Goal: Transaction & Acquisition: Purchase product/service

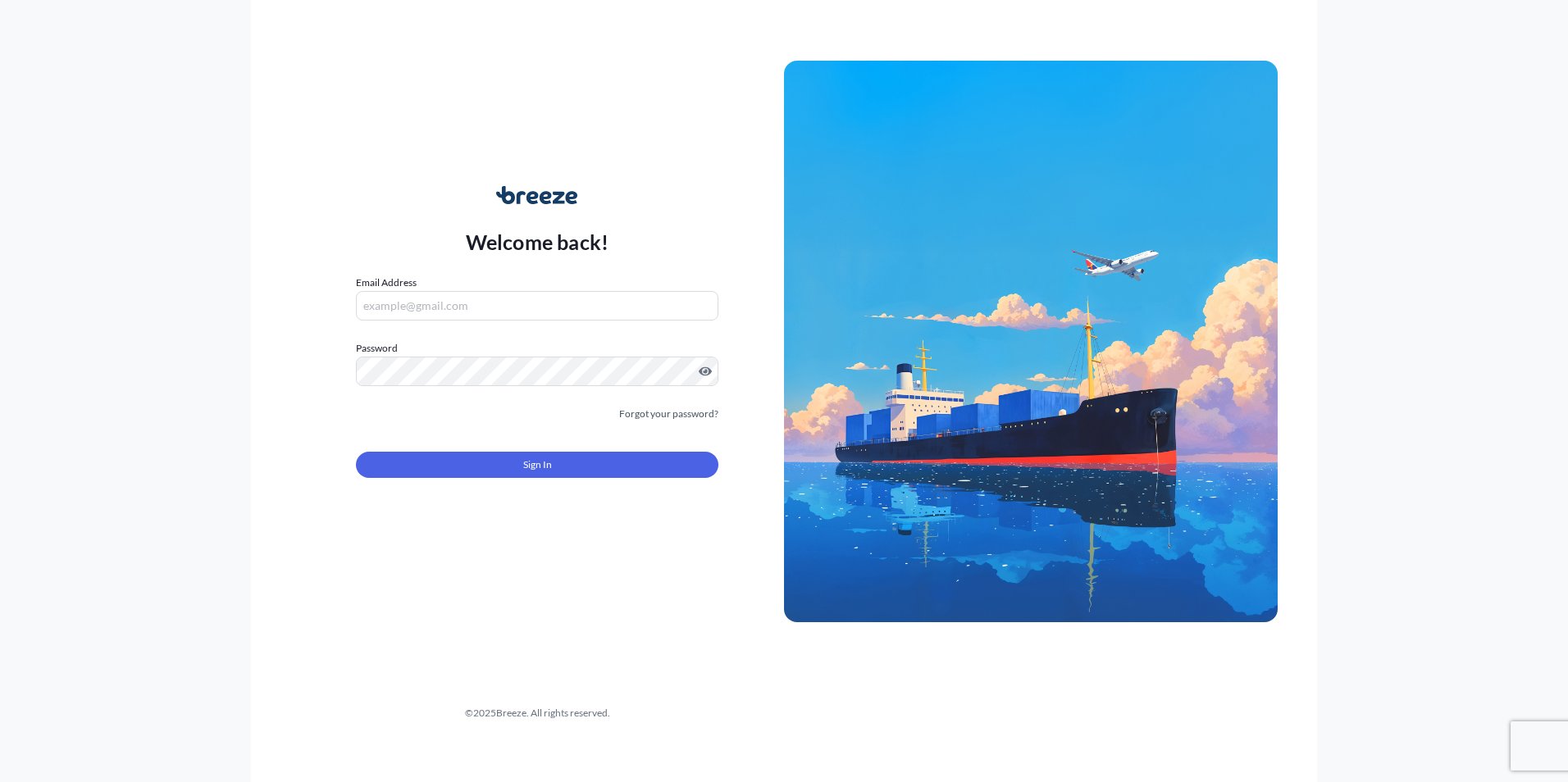
type input "[EMAIL_ADDRESS][DOMAIN_NAME]"
click at [547, 463] on span "Sign In" at bounding box center [538, 465] width 29 height 16
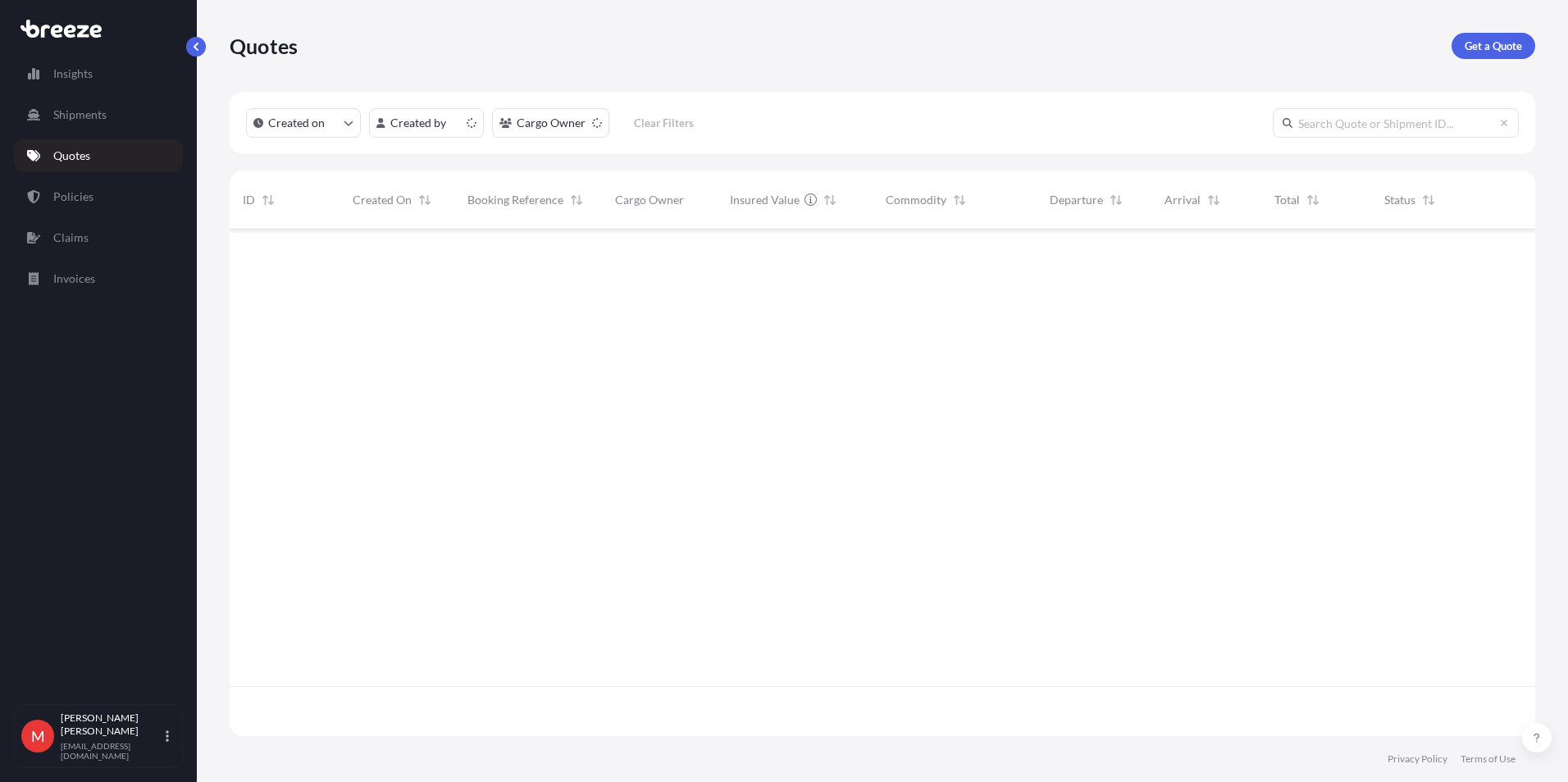
scroll to position [504, 1293]
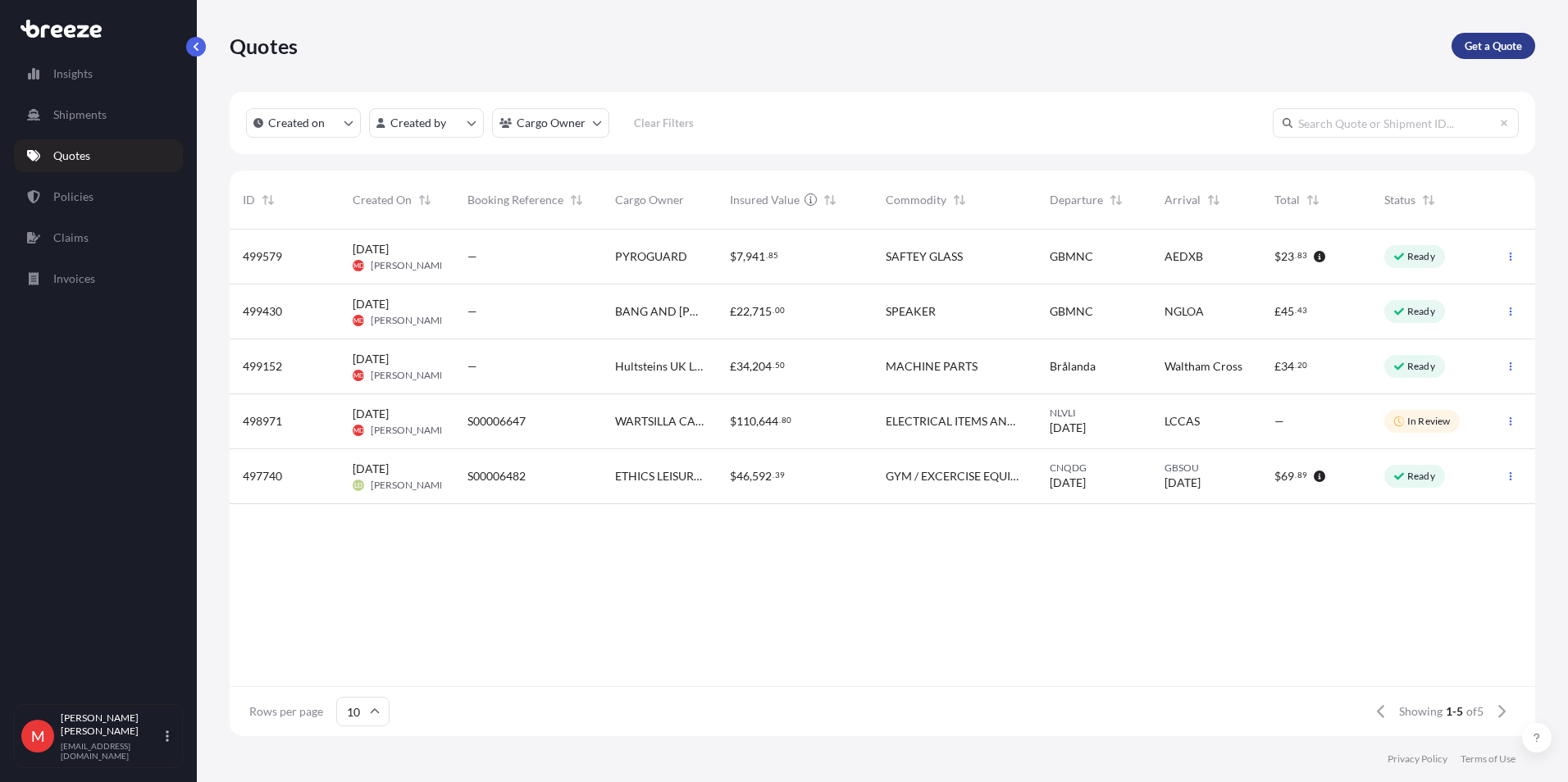
click at [1491, 51] on p "Get a Quote" at bounding box center [1493, 45] width 57 height 16
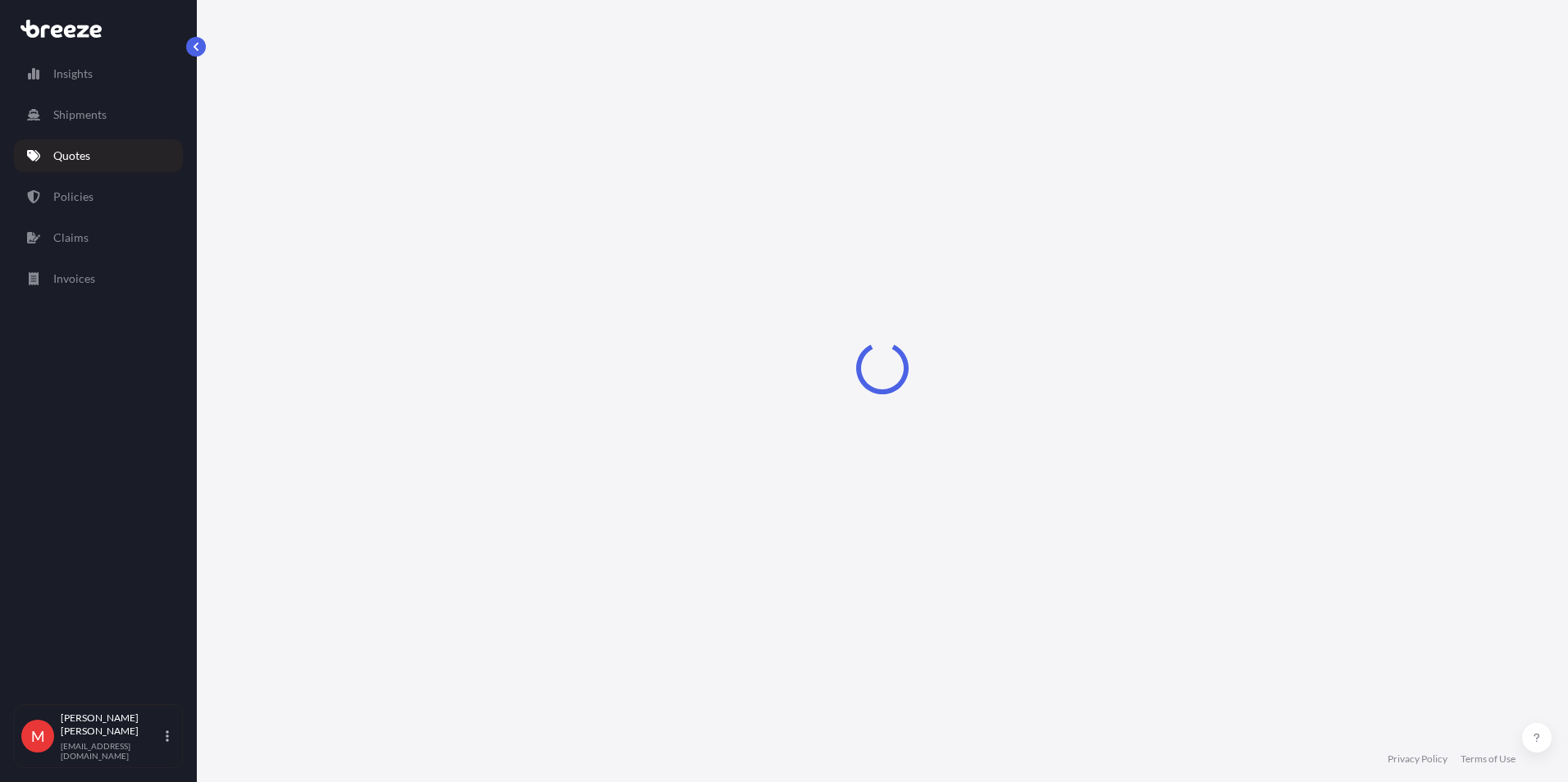
select select "Sea"
select select "1"
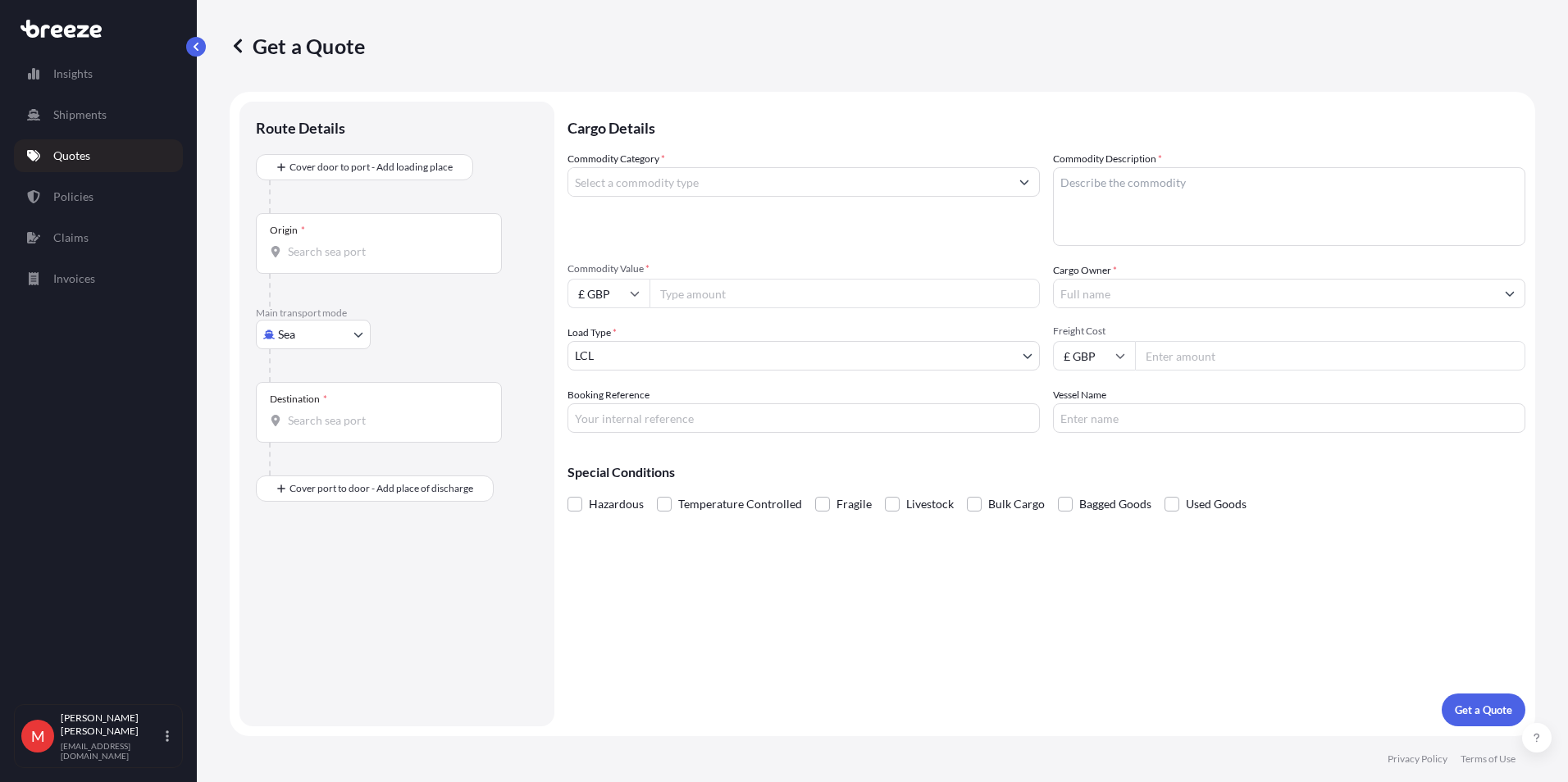
click at [119, 174] on div "Insights Shipments Quotes Policies Claims Invoices" at bounding box center [98, 373] width 169 height 661
click at [110, 189] on link "Policies" at bounding box center [98, 197] width 169 height 33
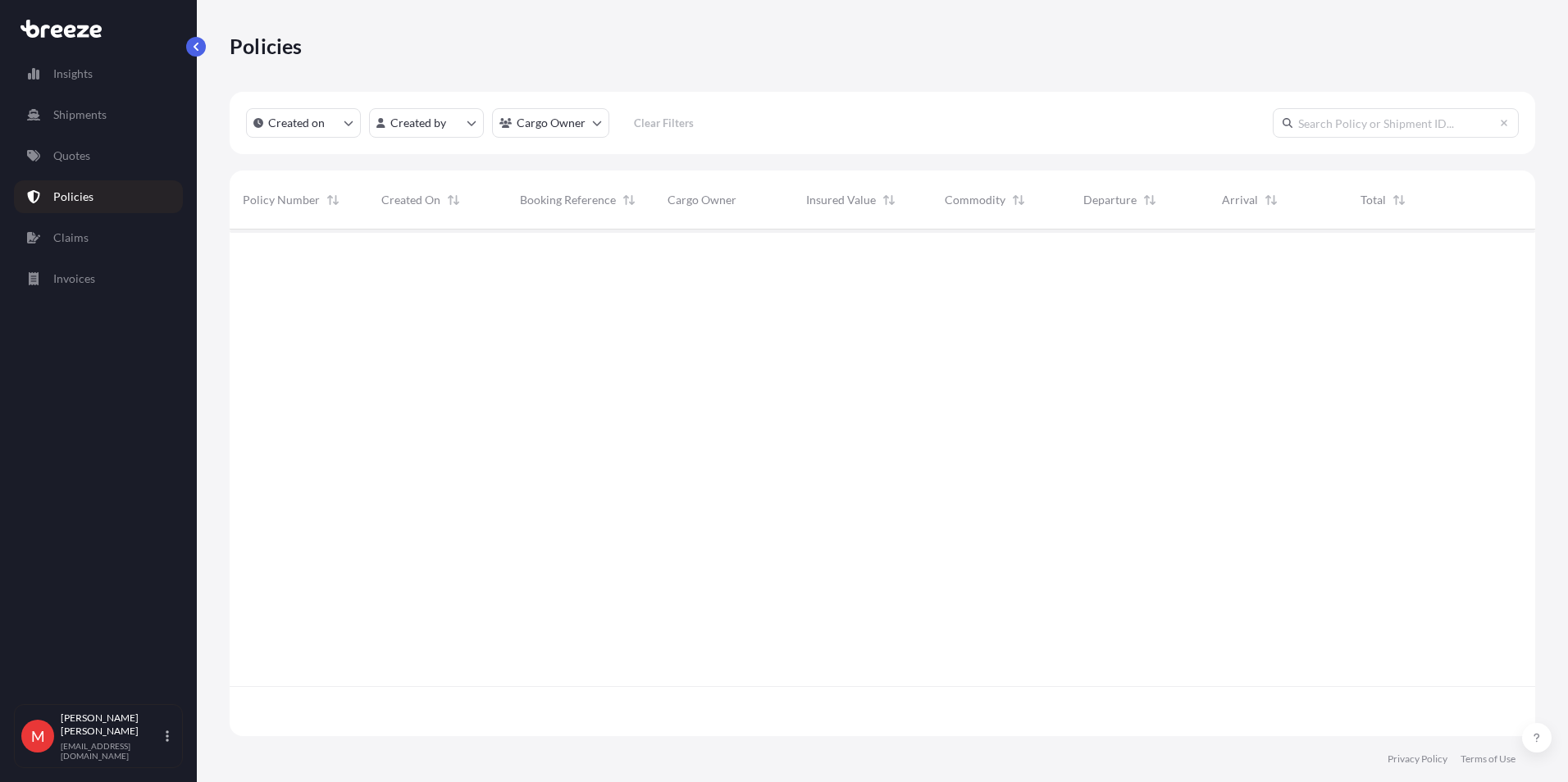
scroll to position [504, 1293]
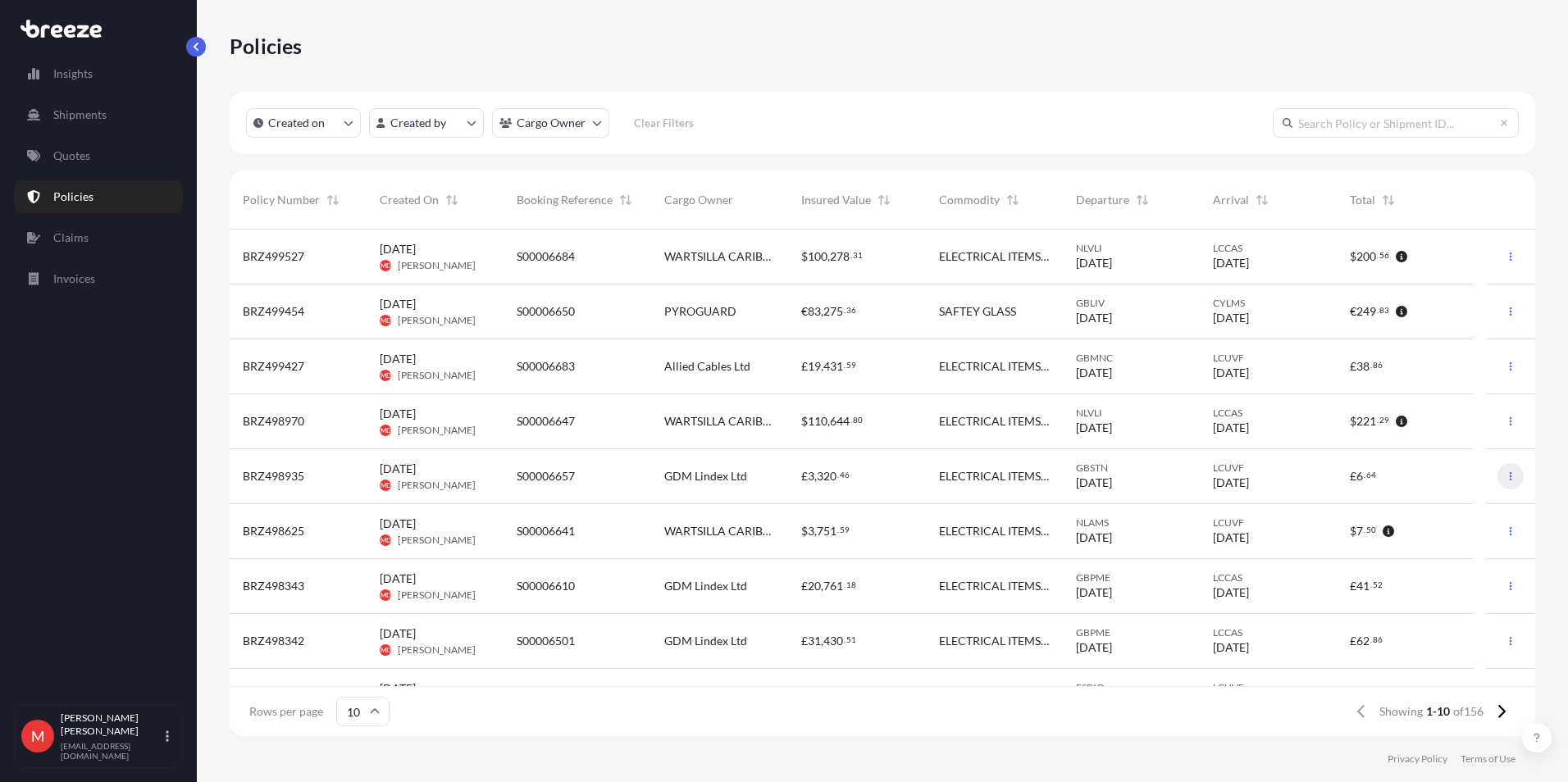
click at [1508, 479] on button "button" at bounding box center [1510, 476] width 26 height 26
click at [1432, 482] on p "Duplicate quote" at bounding box center [1408, 479] width 82 height 16
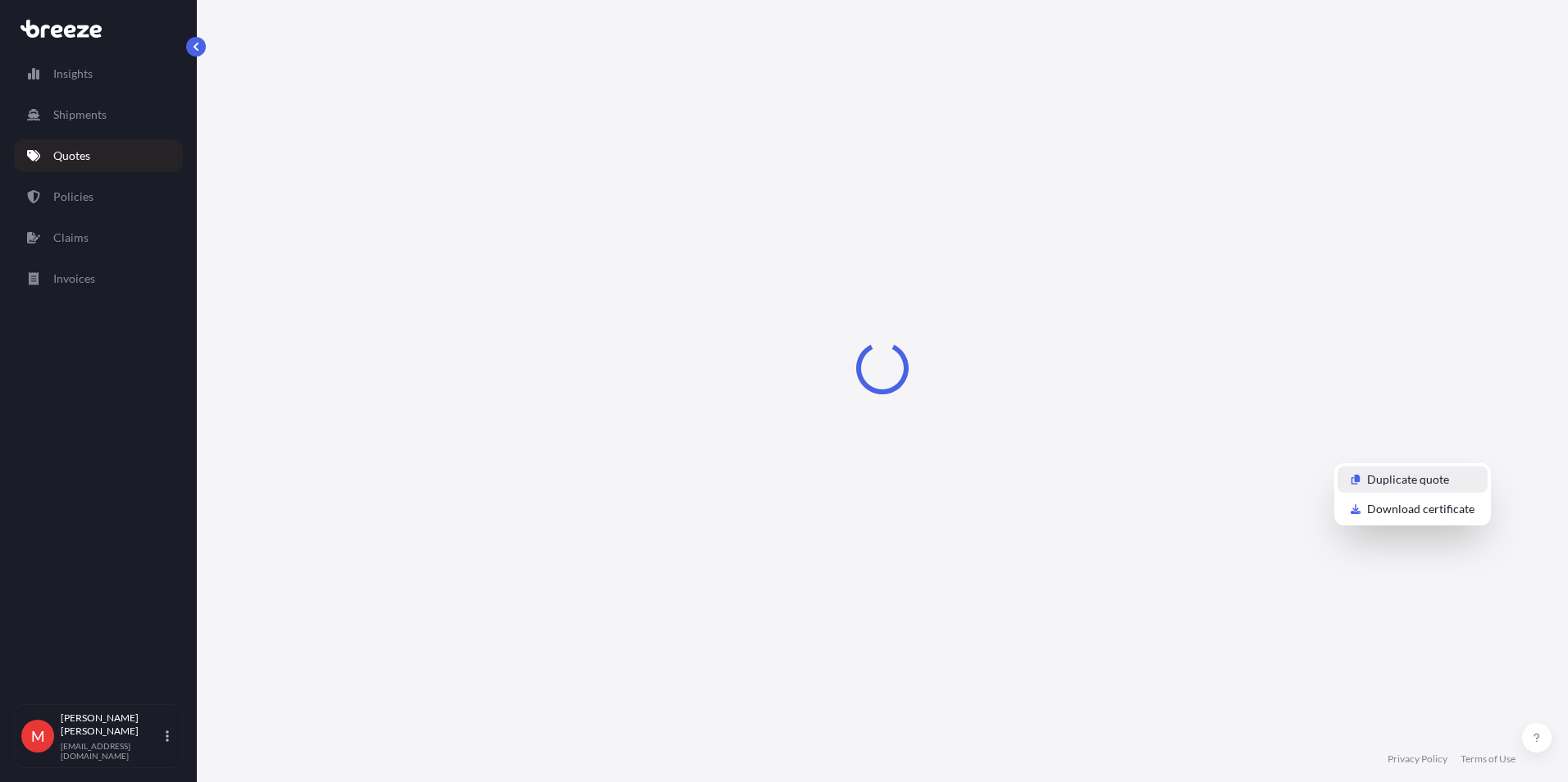
select select "Road"
select select "Air"
select select "Road"
select select "3"
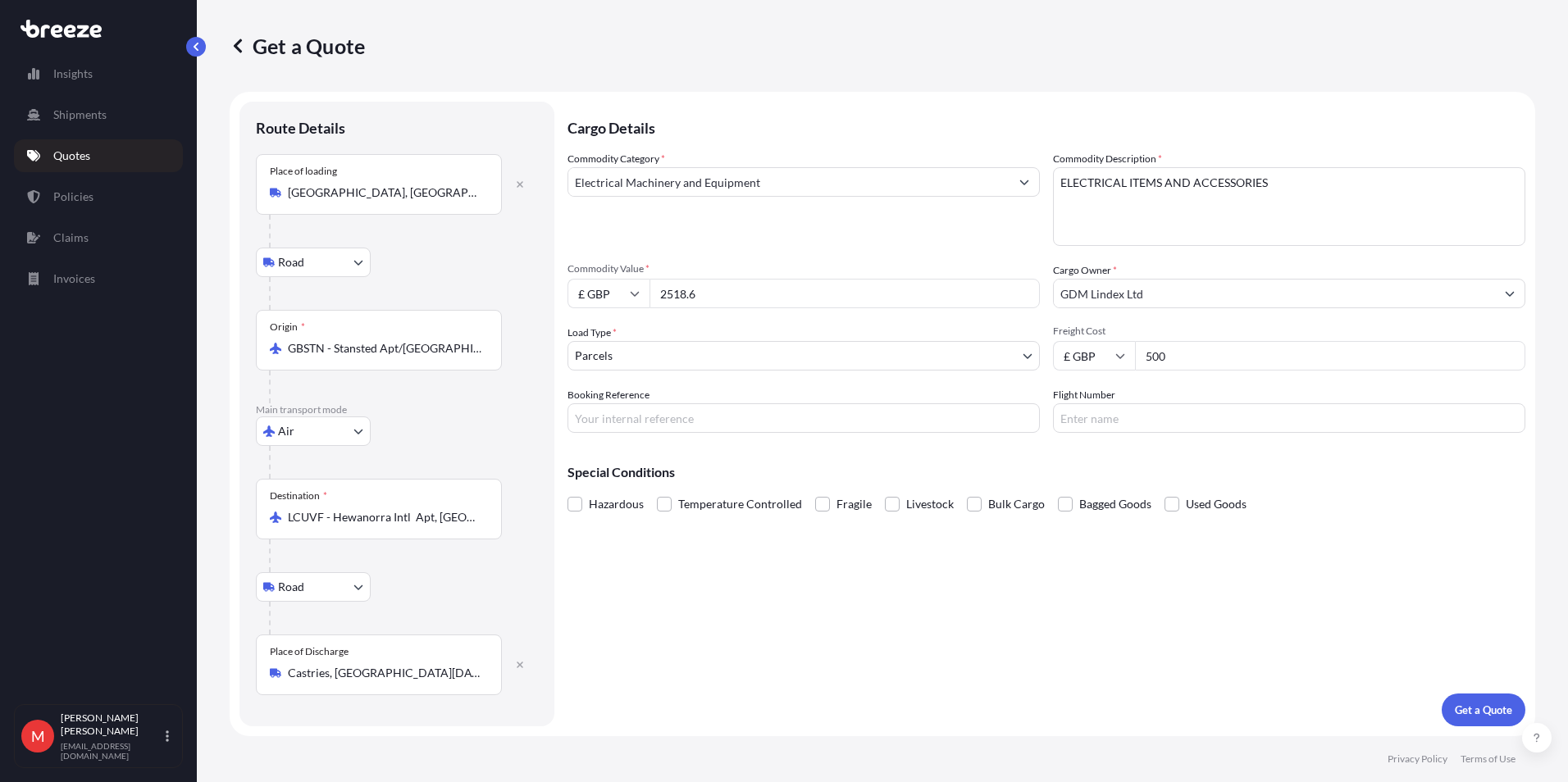
drag, startPoint x: 705, startPoint y: 295, endPoint x: 581, endPoint y: 307, distance: 124.6
click at [602, 294] on div "£ GBP 2518.6" at bounding box center [804, 294] width 472 height 30
drag, startPoint x: 860, startPoint y: 303, endPoint x: 804, endPoint y: 302, distance: 56.0
click at [860, 303] on input "2518.6" at bounding box center [844, 294] width 391 height 30
drag, startPoint x: 770, startPoint y: 296, endPoint x: 624, endPoint y: 281, distance: 146.8
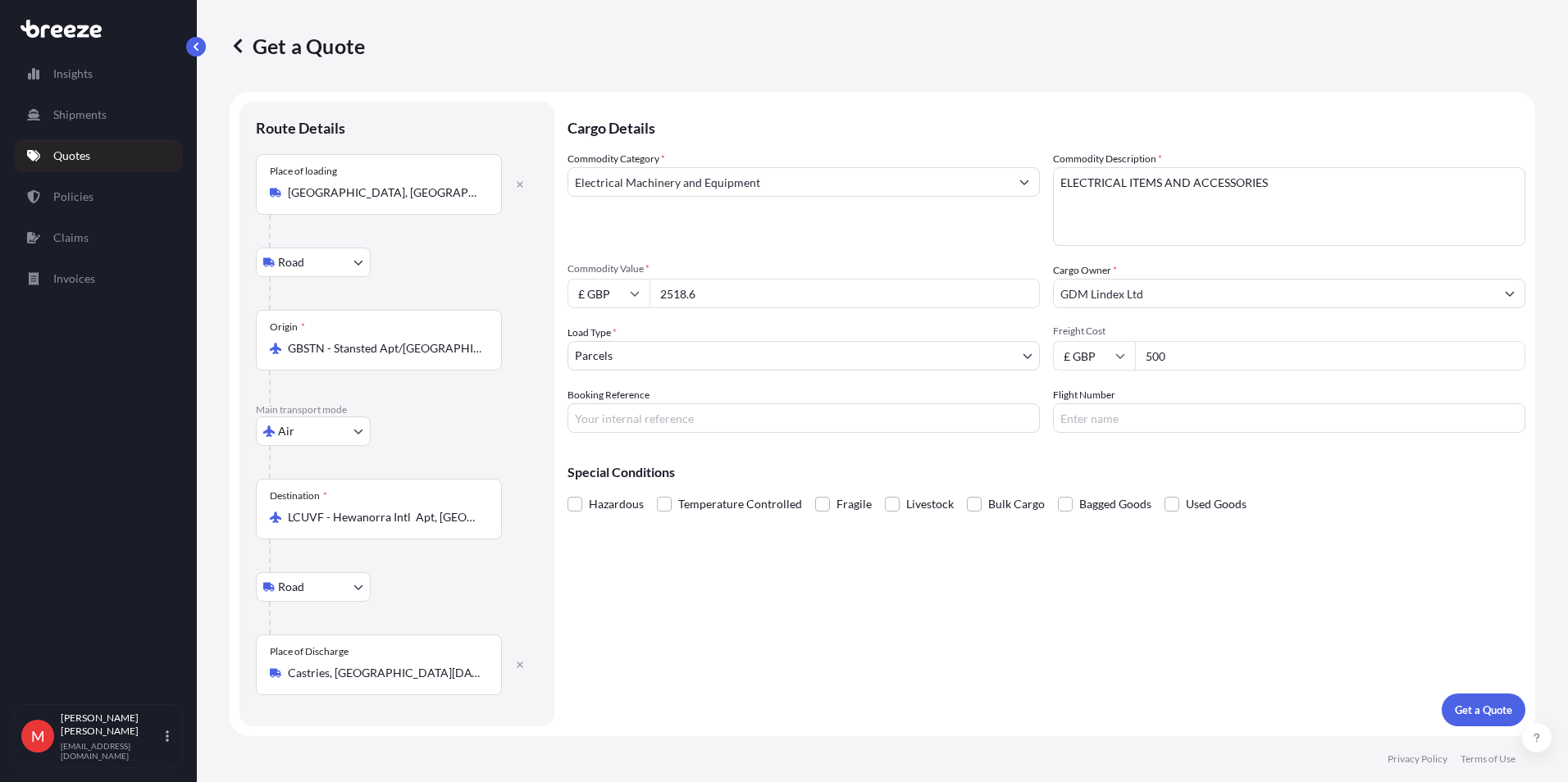
click at [624, 281] on div "£ GBP 2518.6" at bounding box center [804, 294] width 472 height 30
type input "299.20"
type input "200"
type input "S00006699"
click at [1457, 717] on p "Get a Quote" at bounding box center [1483, 710] width 57 height 16
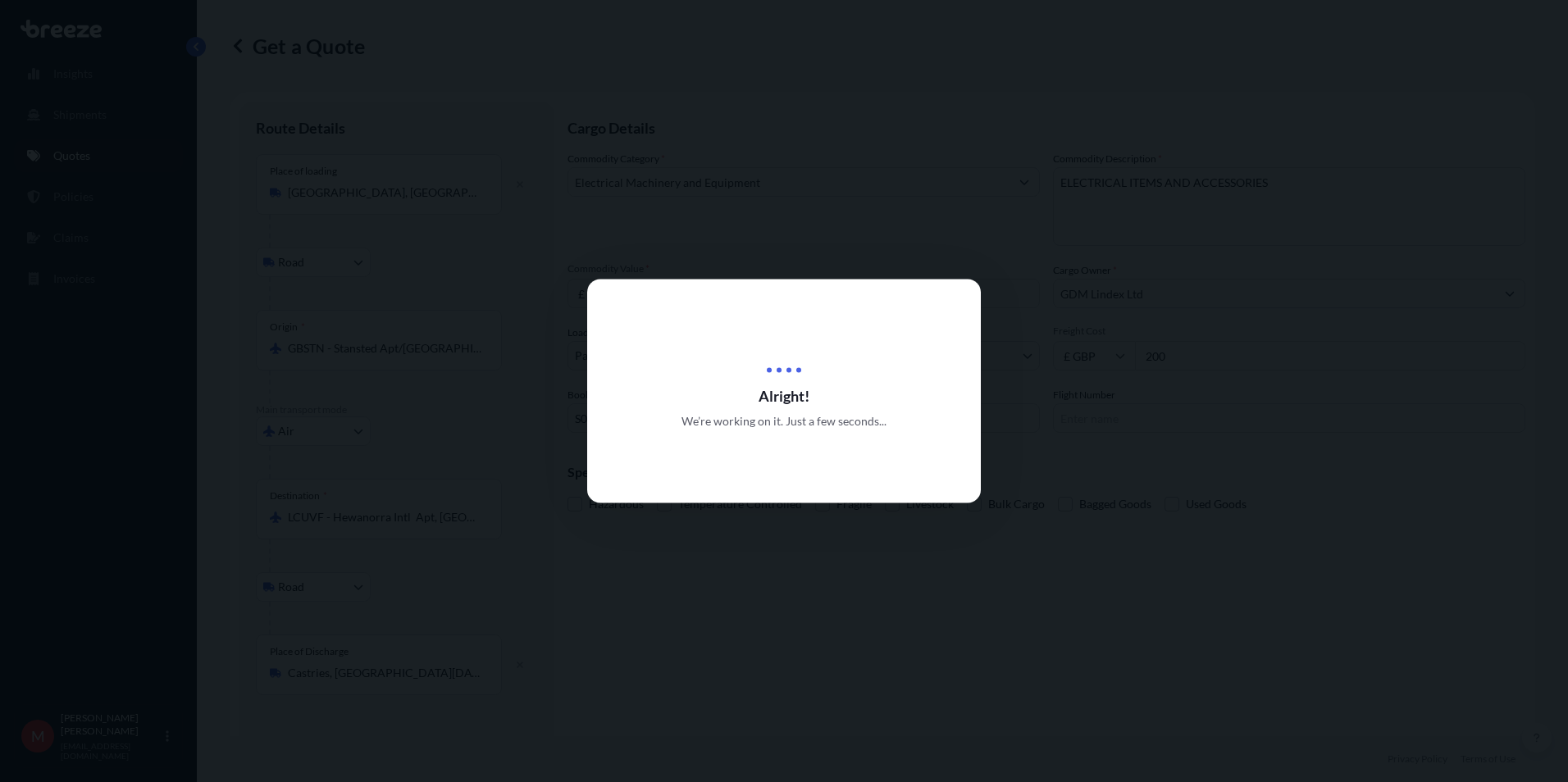
click at [1213, 452] on div at bounding box center [784, 391] width 1568 height 782
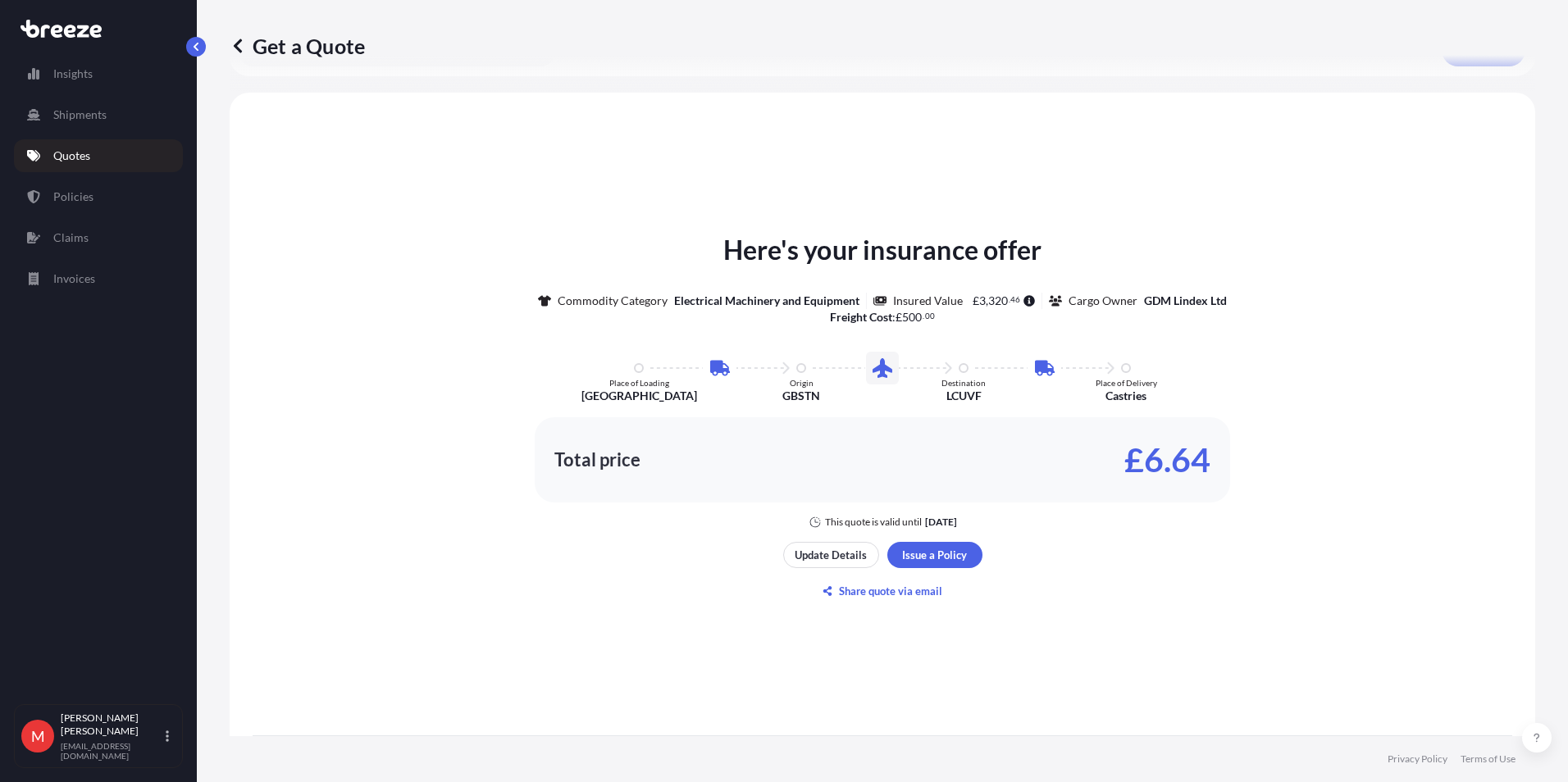
scroll to position [762, 0]
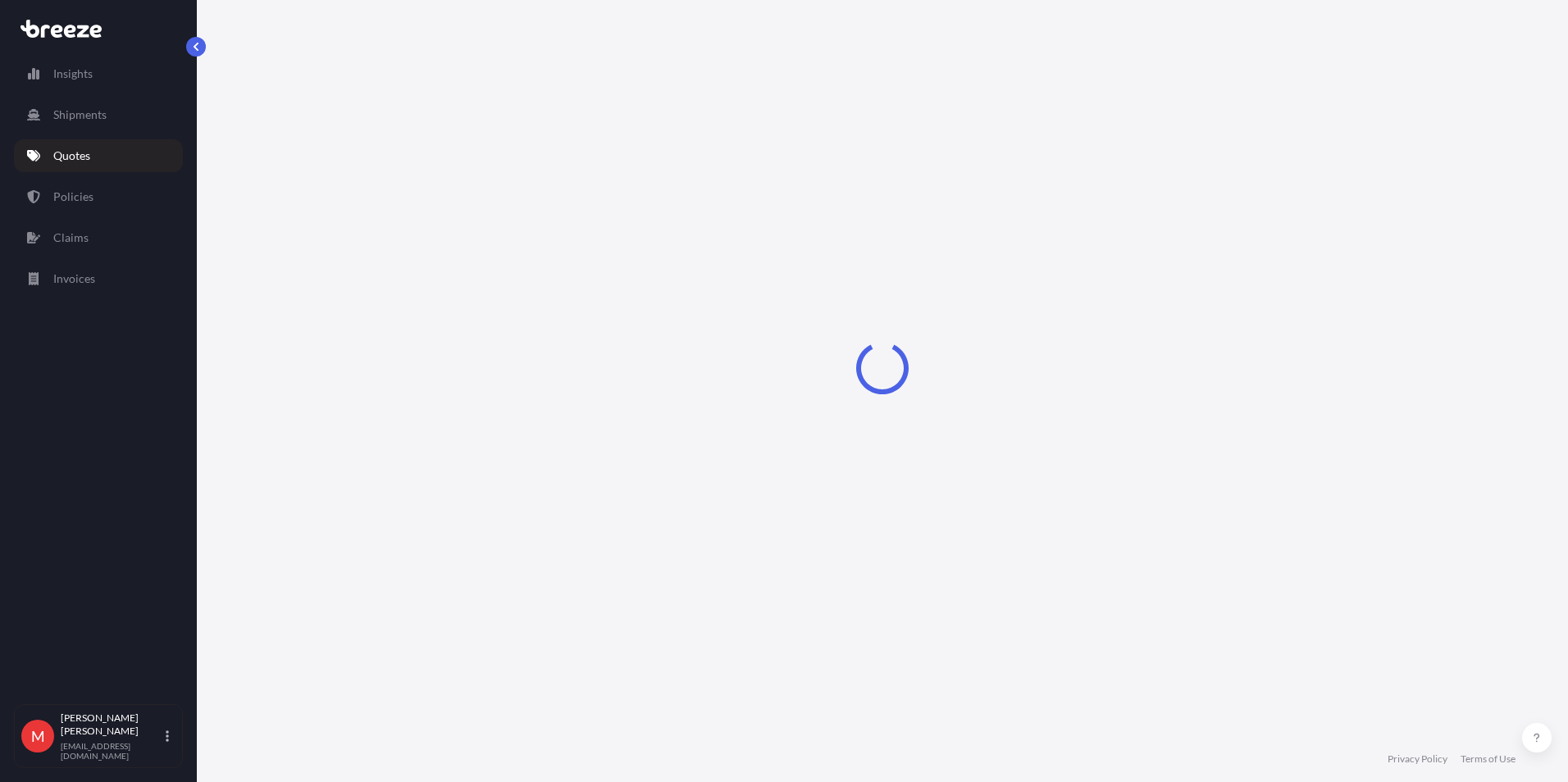
select select "Road"
select select "Air"
select select "Road"
select select "3"
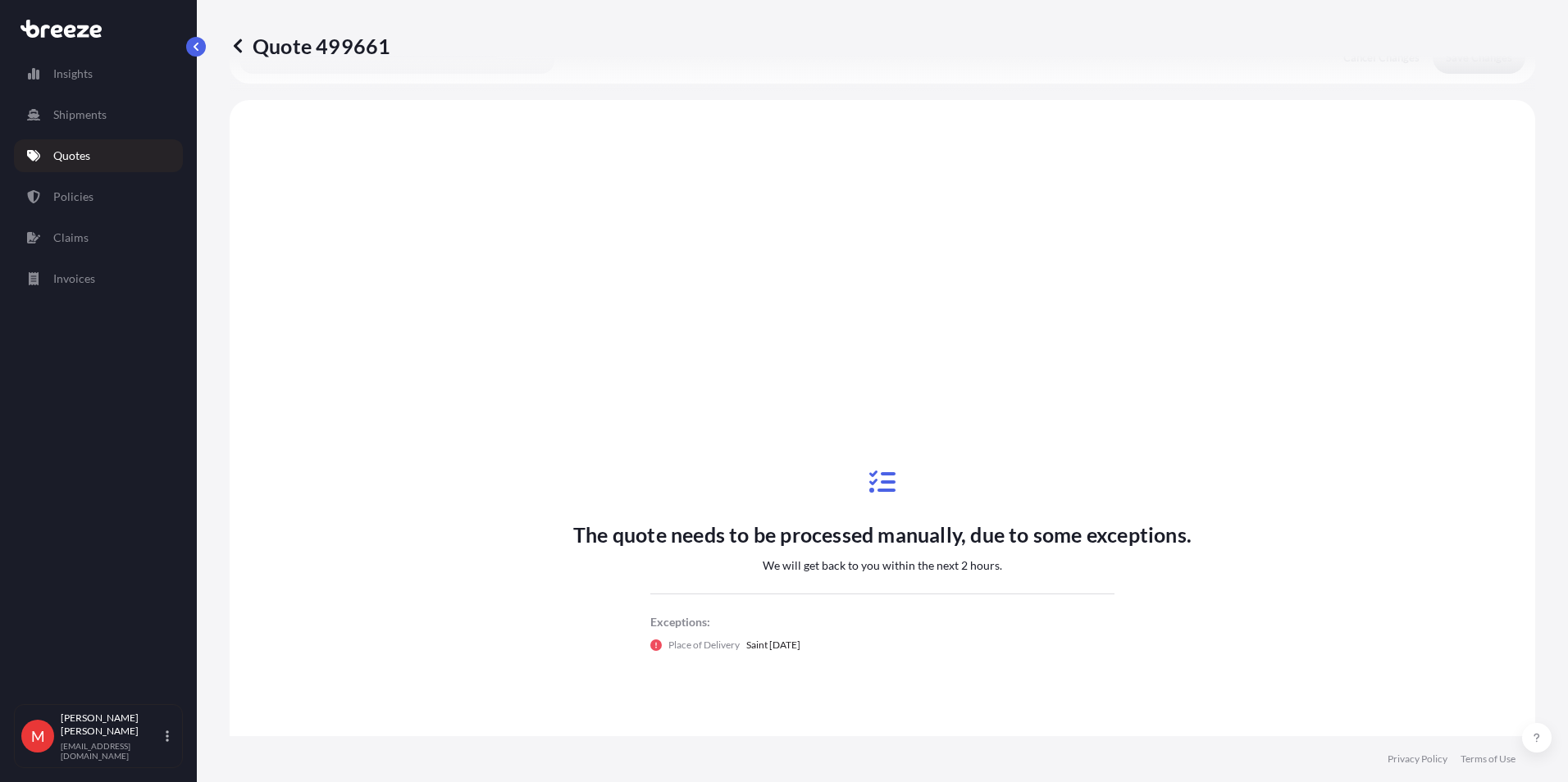
scroll to position [656, 0]
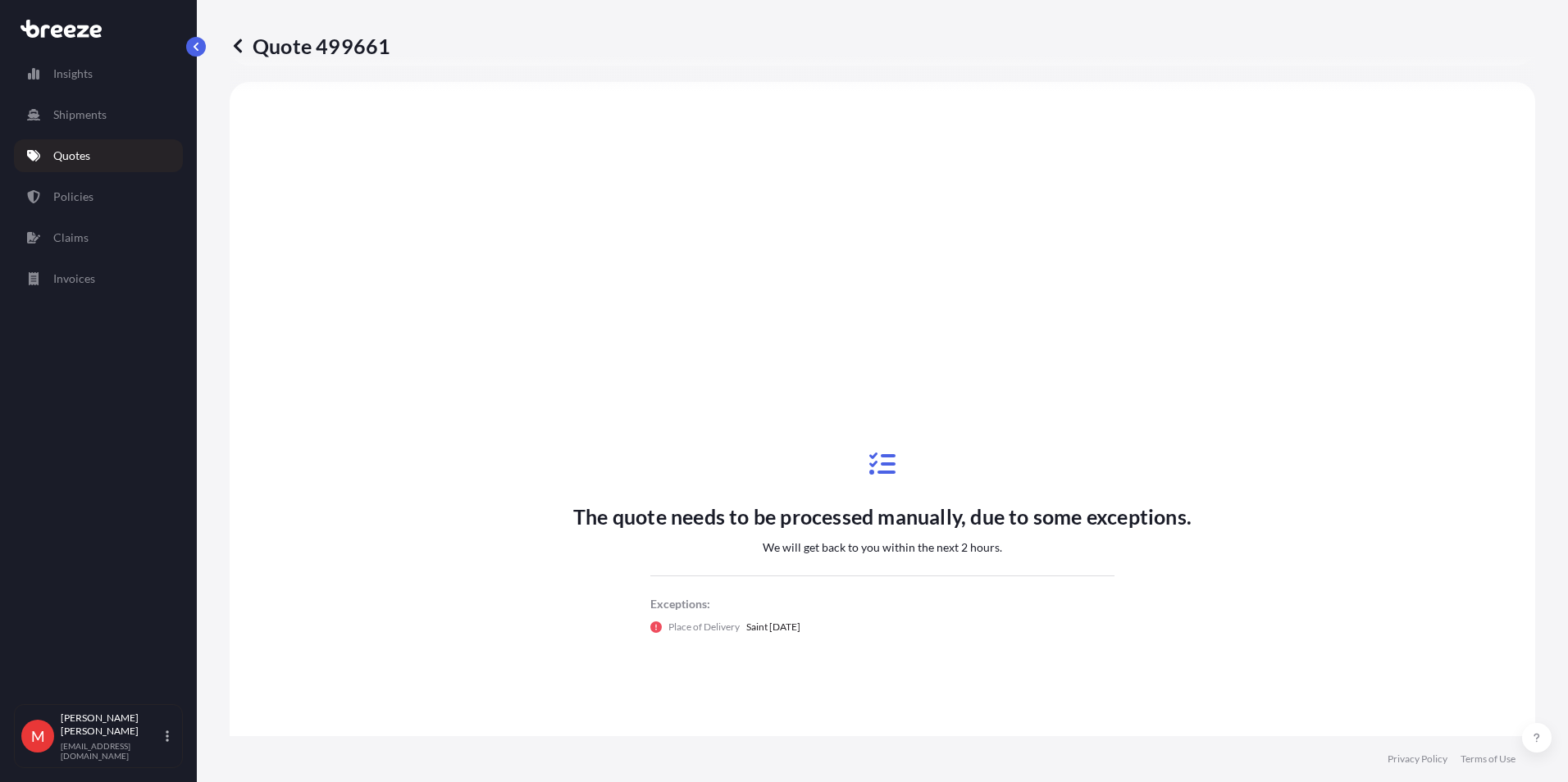
click at [89, 146] on link "Quotes" at bounding box center [98, 156] width 169 height 33
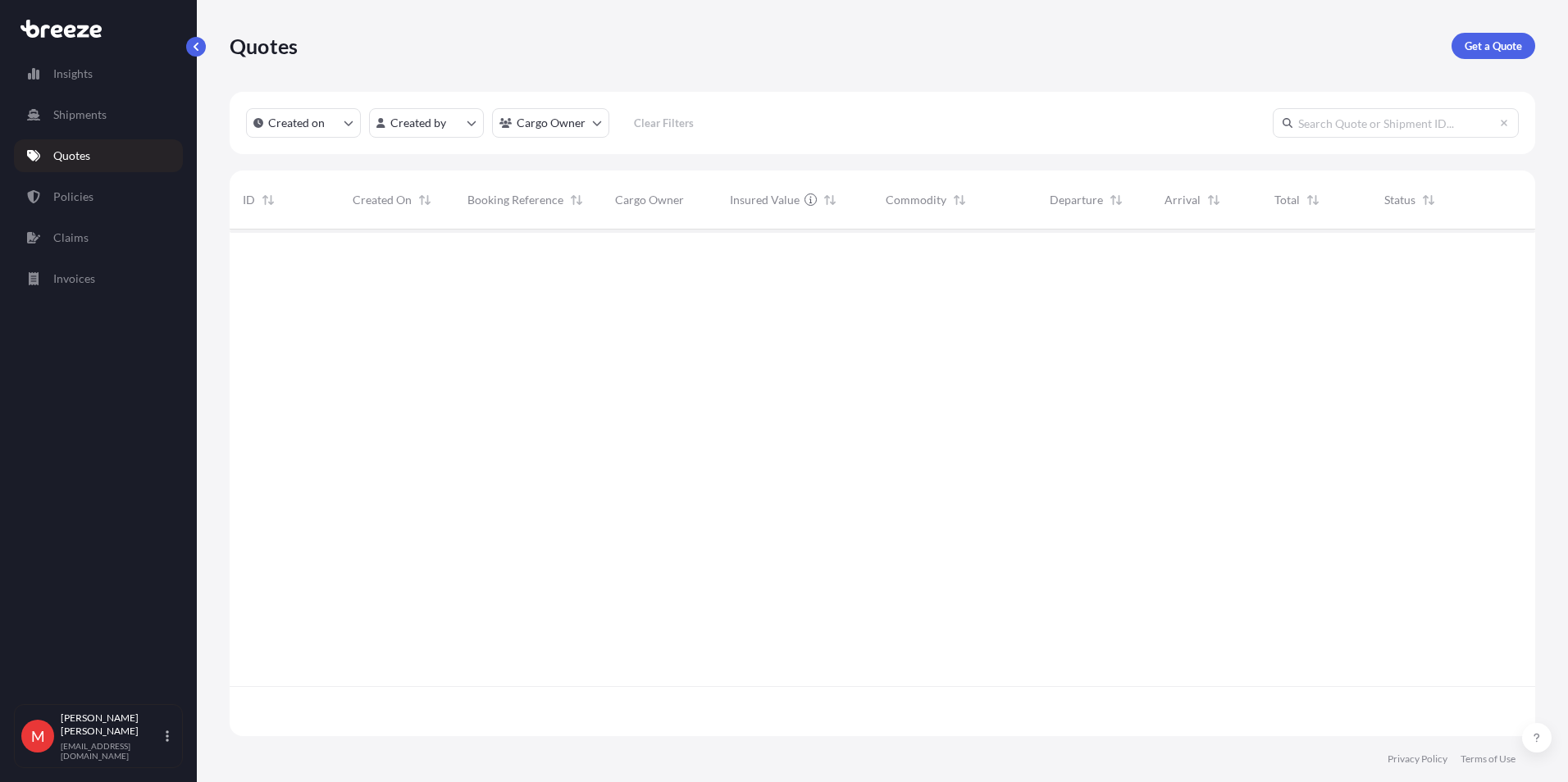
scroll to position [504, 1293]
click at [1482, 47] on p "Get a Quote" at bounding box center [1493, 45] width 57 height 16
select select "Sea"
select select "1"
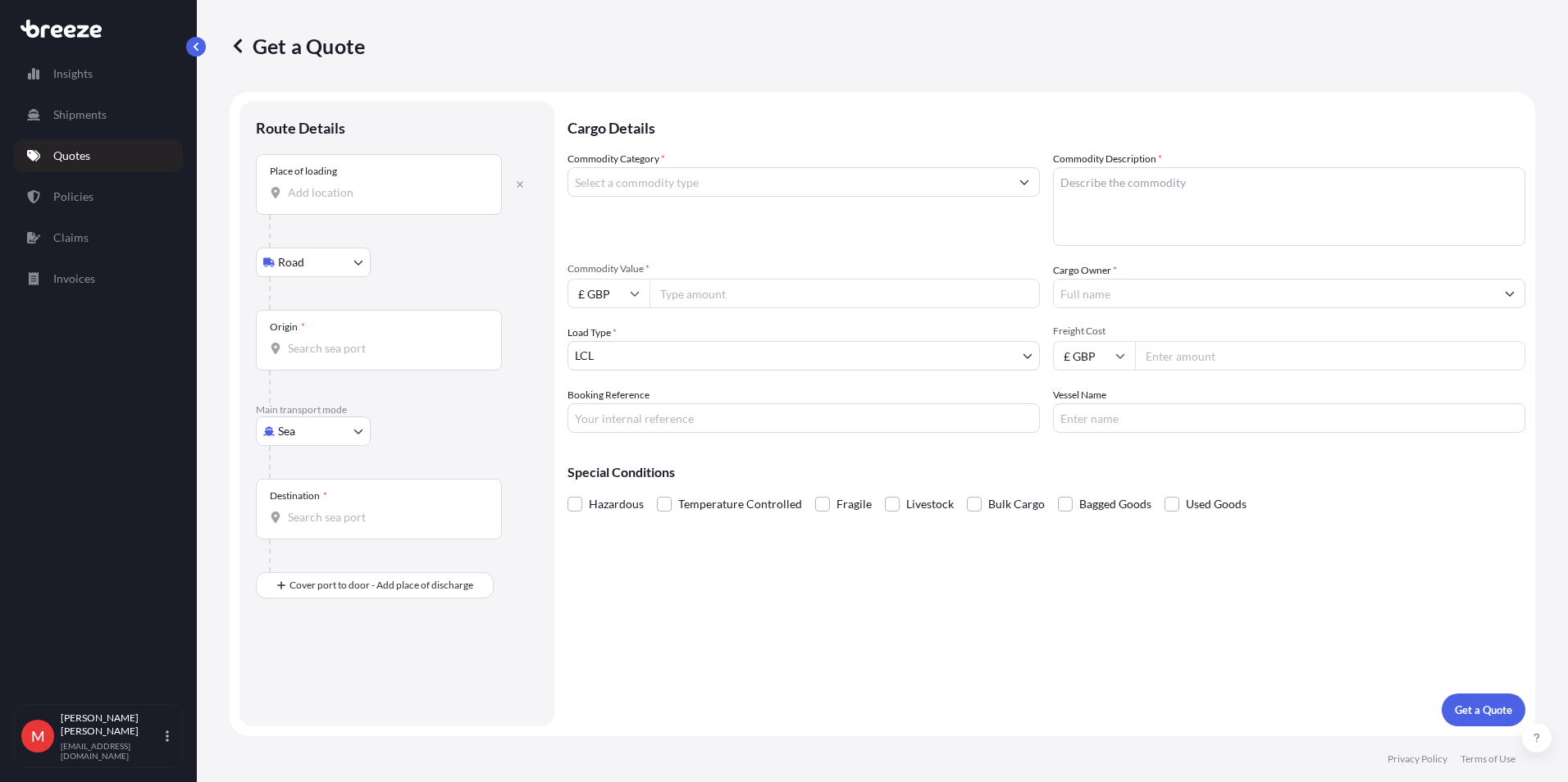
click at [320, 208] on div "Place of loading" at bounding box center [379, 184] width 246 height 60
click at [320, 201] on input "Place of loading" at bounding box center [384, 192] width 193 height 16
click at [321, 257] on div "[GEOGRAPHIC_DATA] , [GEOGRAPHIC_DATA]" at bounding box center [418, 248] width 312 height 39
type input "[GEOGRAPHIC_DATA], [GEOGRAPHIC_DATA]"
click at [310, 360] on input "Origin *" at bounding box center [384, 355] width 193 height 16
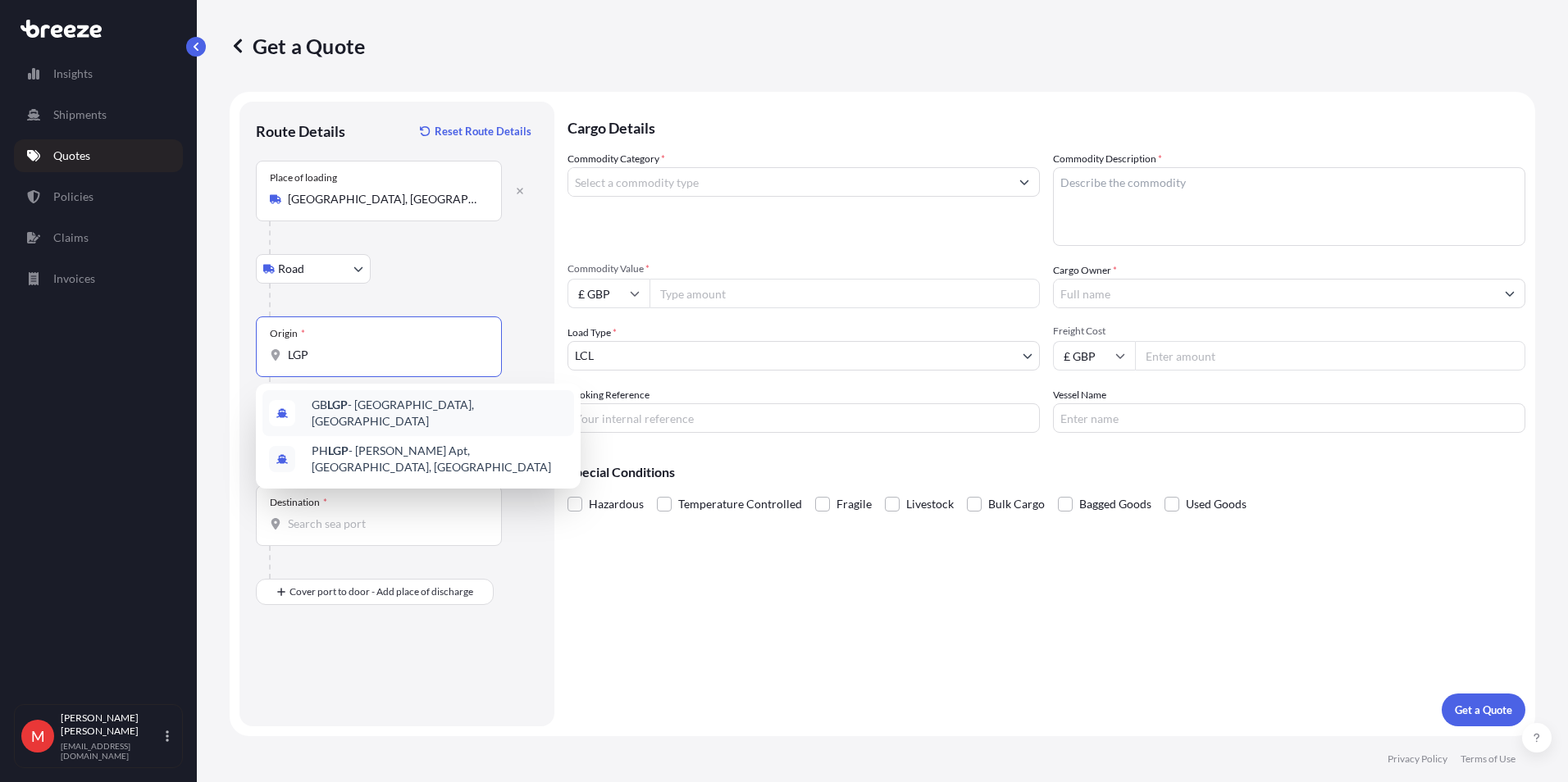
click at [403, 421] on div "GB LGP - [GEOGRAPHIC_DATA], [GEOGRAPHIC_DATA]" at bounding box center [418, 414] width 312 height 46
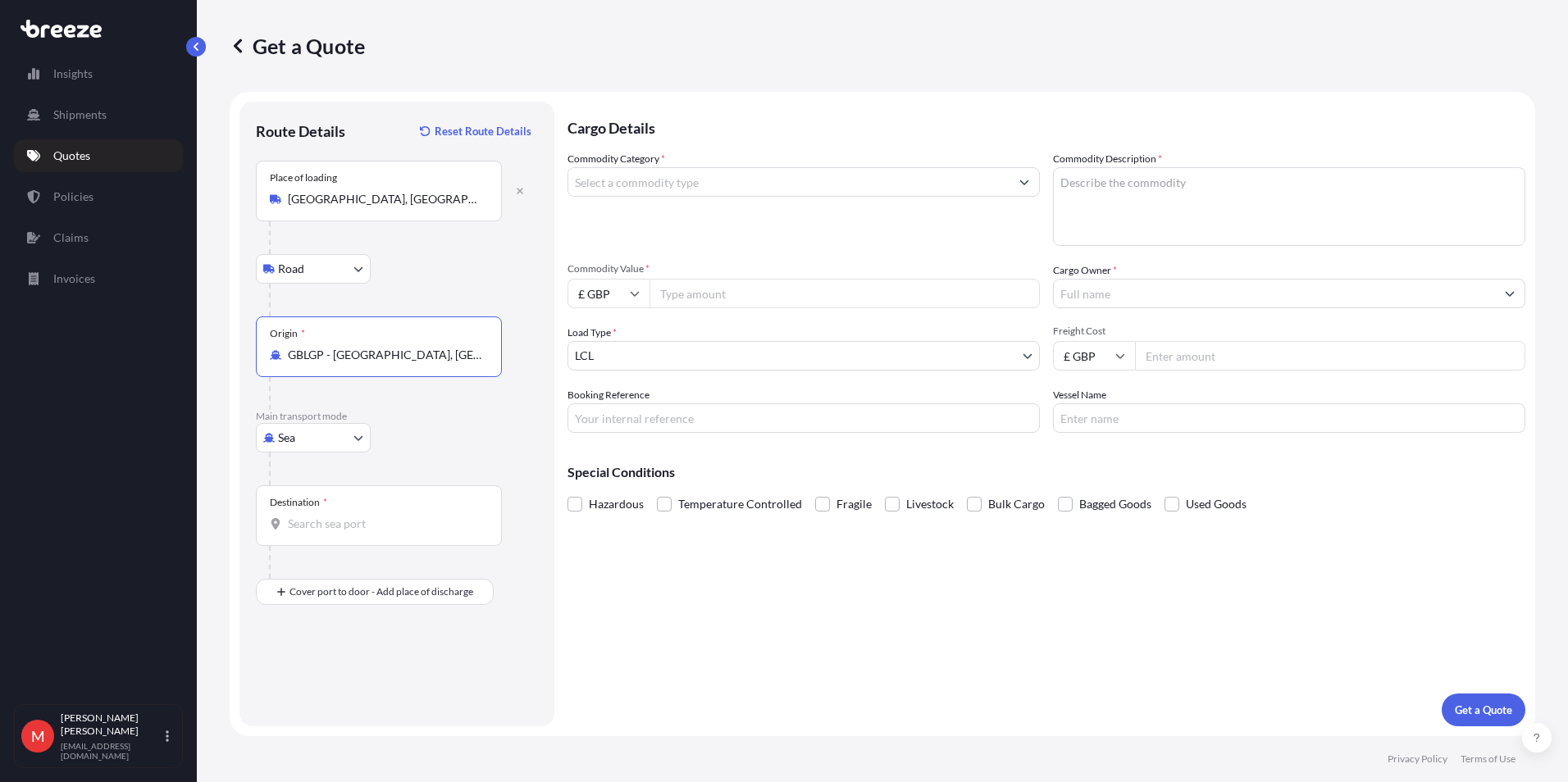
type input "GBLGP - [GEOGRAPHIC_DATA], [GEOGRAPHIC_DATA]"
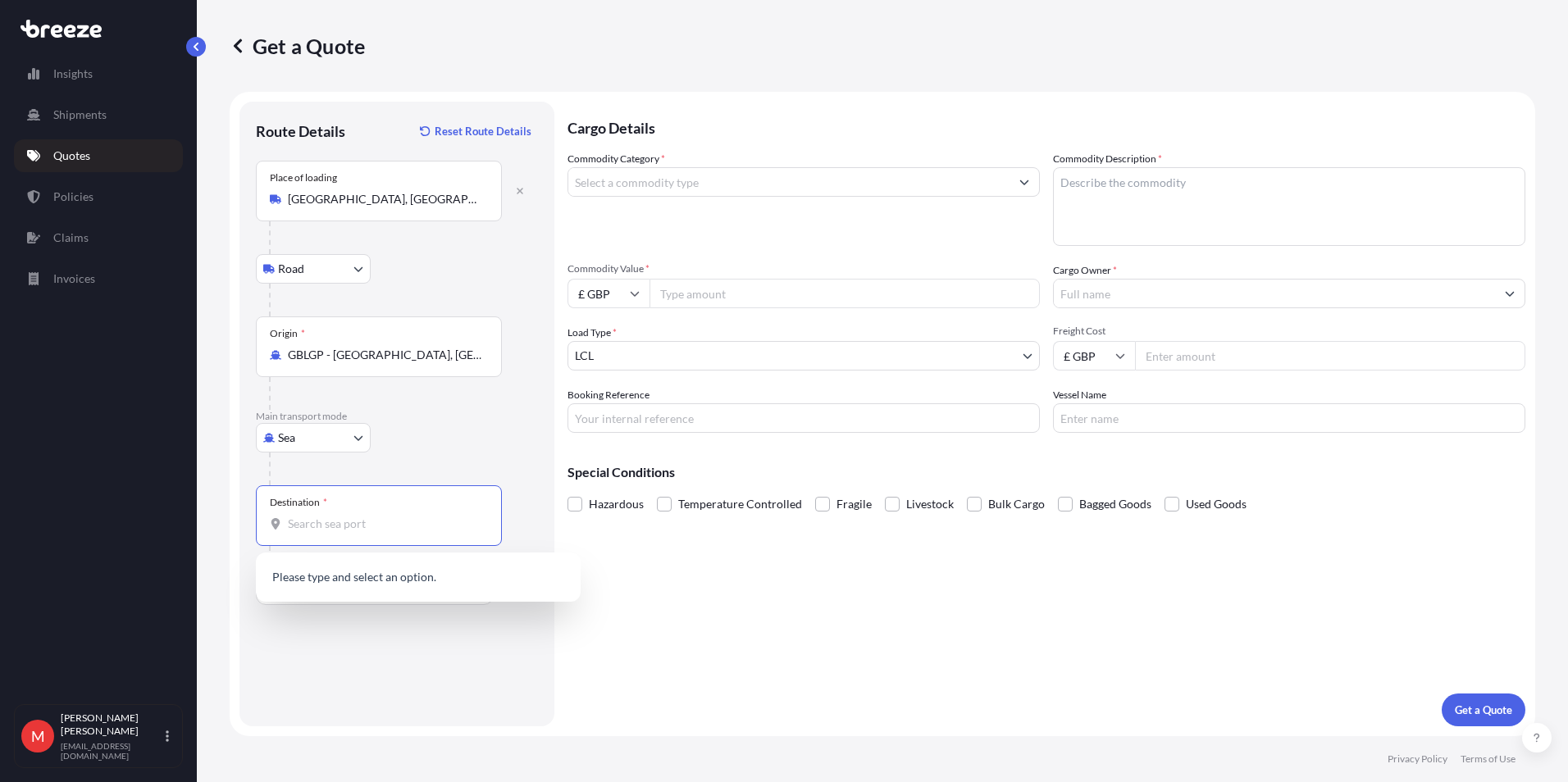
click at [332, 524] on input "Destination *" at bounding box center [384, 523] width 193 height 16
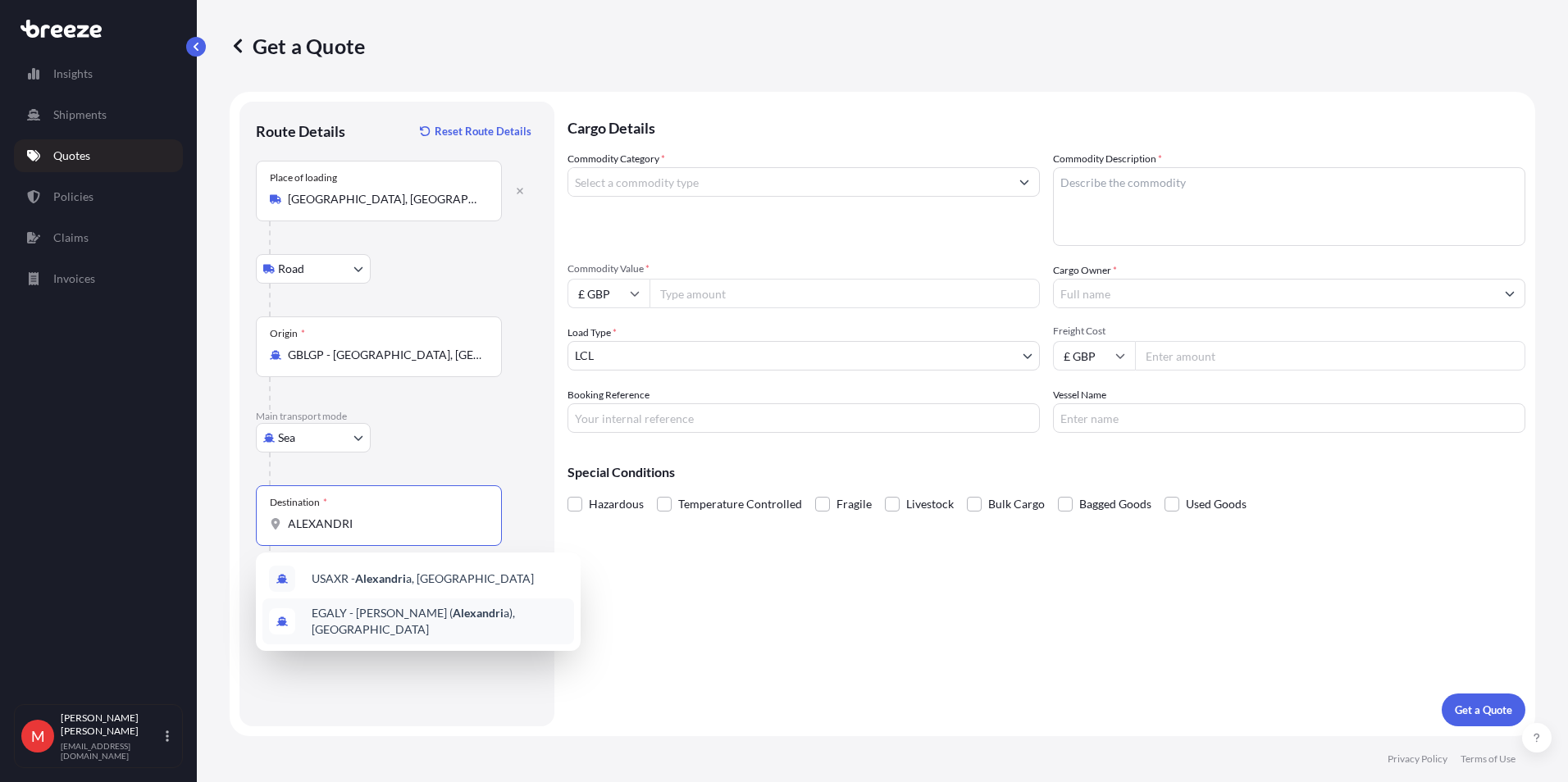
click at [430, 617] on span "EGALY - [PERSON_NAME] ( [PERSON_NAME] a), [GEOGRAPHIC_DATA]" at bounding box center [439, 621] width 256 height 33
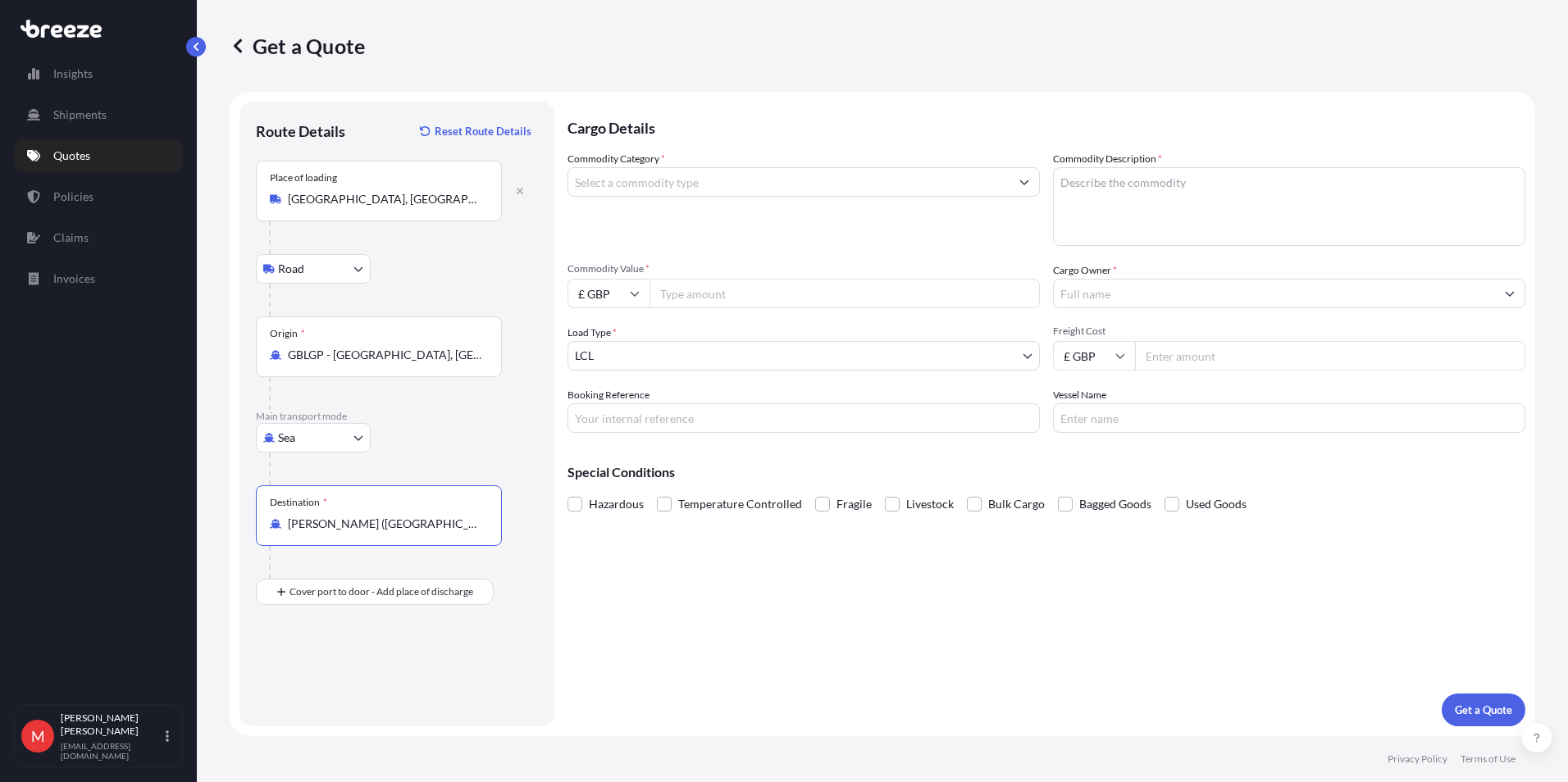
type input "[PERSON_NAME] ([GEOGRAPHIC_DATA]), [GEOGRAPHIC_DATA]"
click at [687, 188] on input "Commodity Category *" at bounding box center [789, 182] width 441 height 30
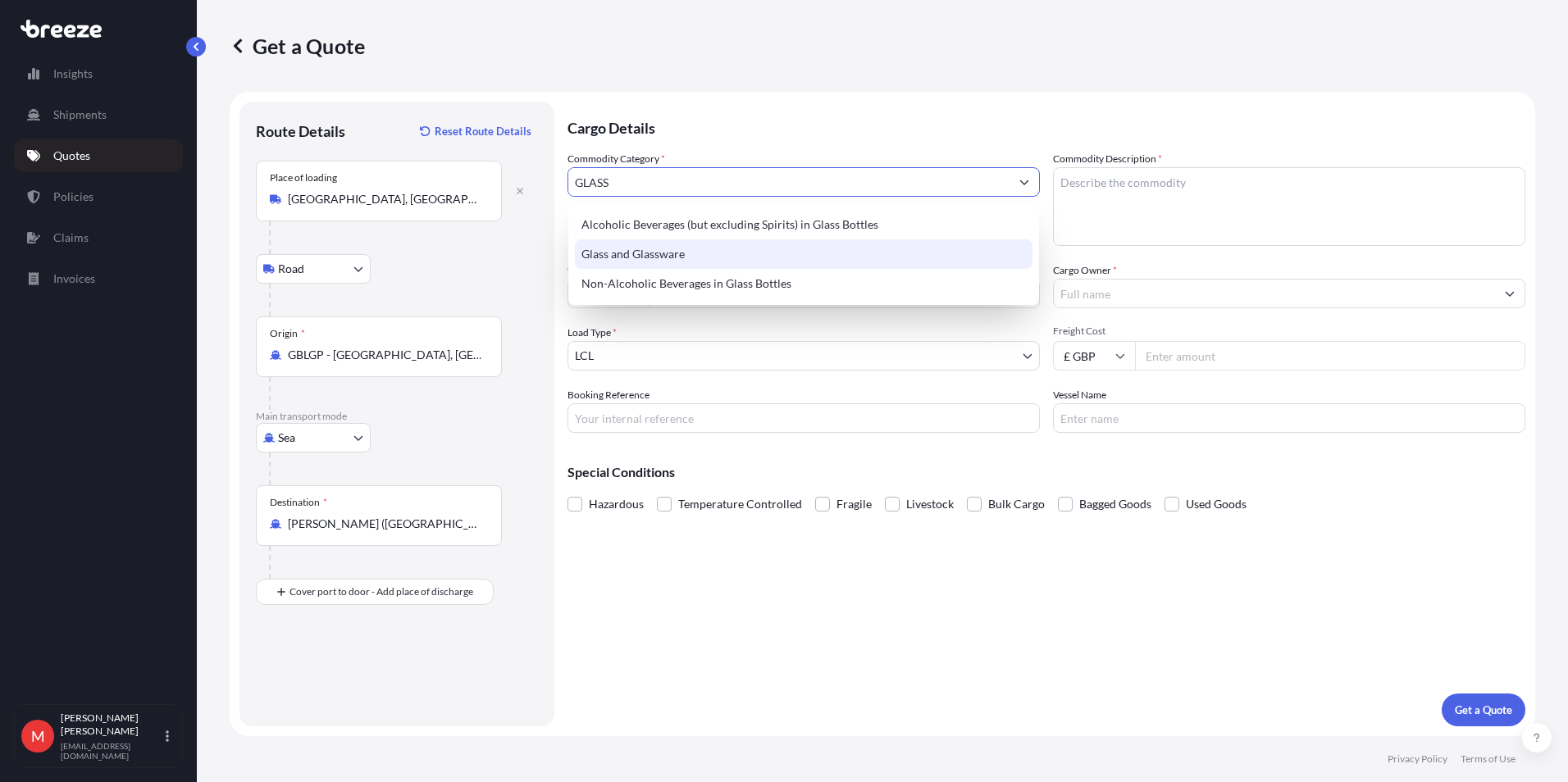
click at [648, 258] on div "Glass and Glassware" at bounding box center [804, 254] width 458 height 30
type input "Glass and Glassware"
click at [1227, 210] on textarea "Commodity Description *" at bounding box center [1289, 207] width 472 height 78
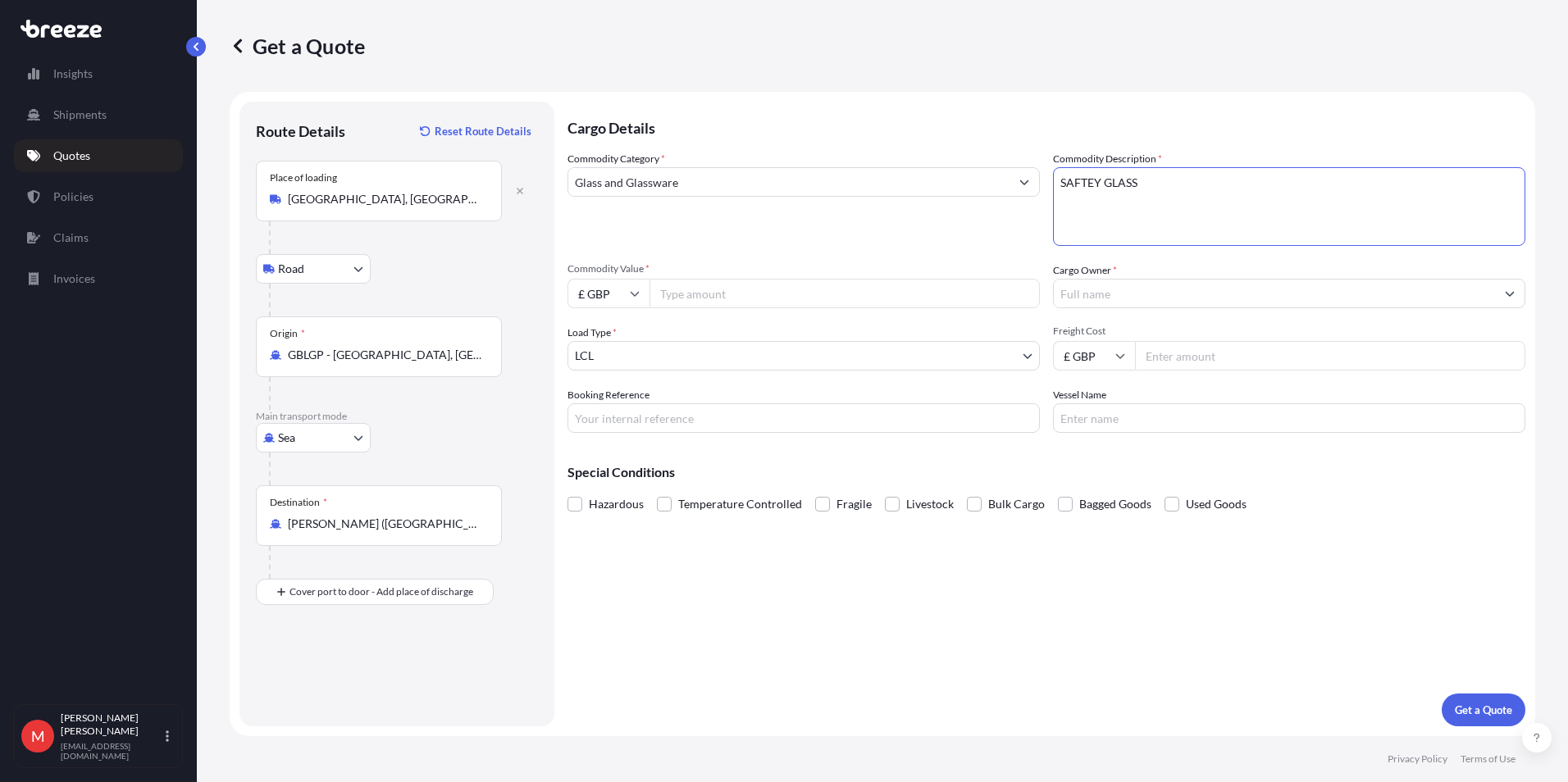
type textarea "SAFTEY GLASS"
type input "5400"
type input "PYT"
click at [635, 304] on input "£ GBP" at bounding box center [609, 294] width 82 height 30
click at [611, 408] on div "$ USD" at bounding box center [608, 408] width 69 height 31
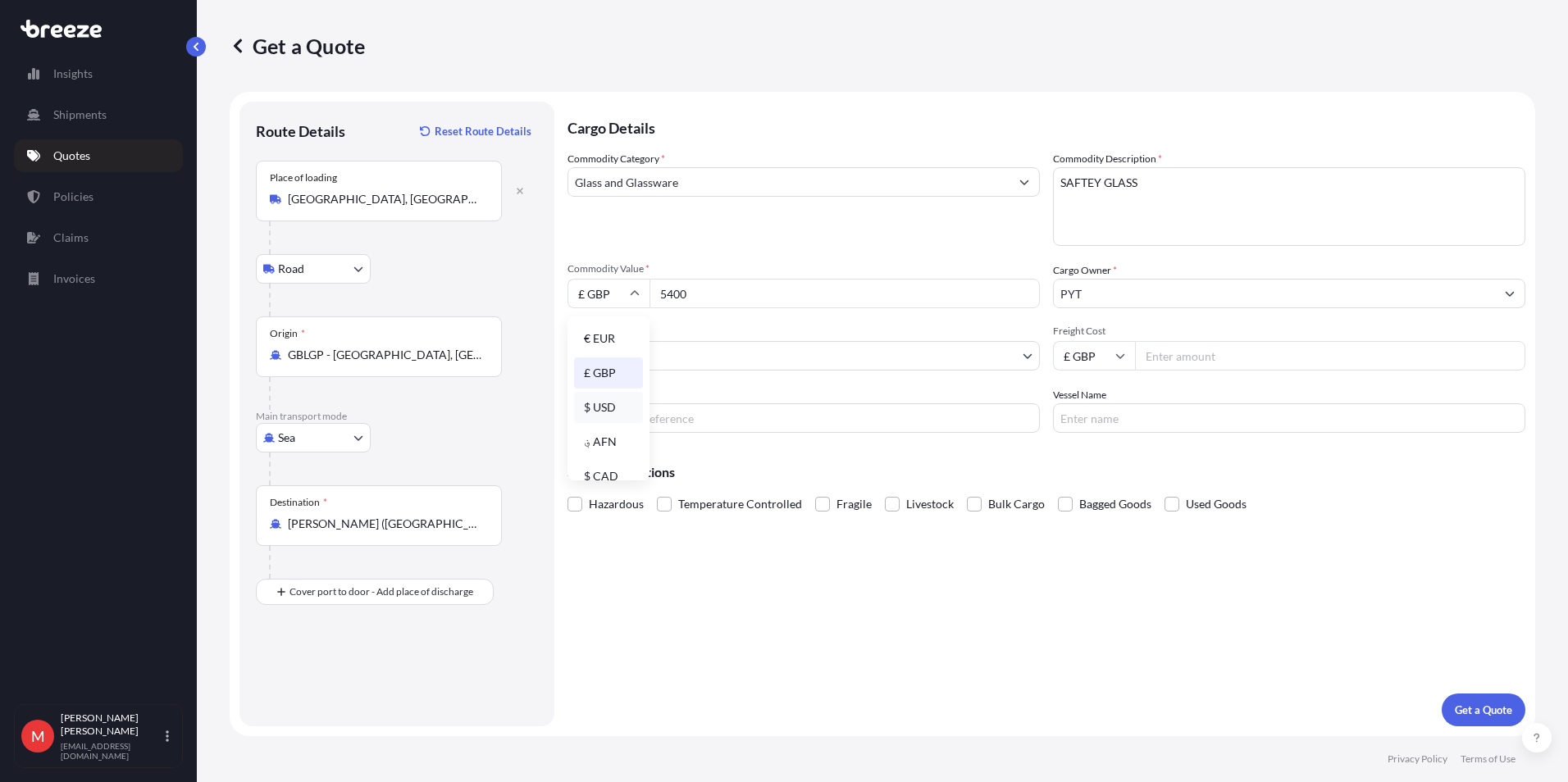
type input "$ USD"
drag, startPoint x: 717, startPoint y: 290, endPoint x: 616, endPoint y: 290, distance: 101.0
click at [616, 290] on div "$ USD 5400" at bounding box center [804, 294] width 472 height 30
type input "7300"
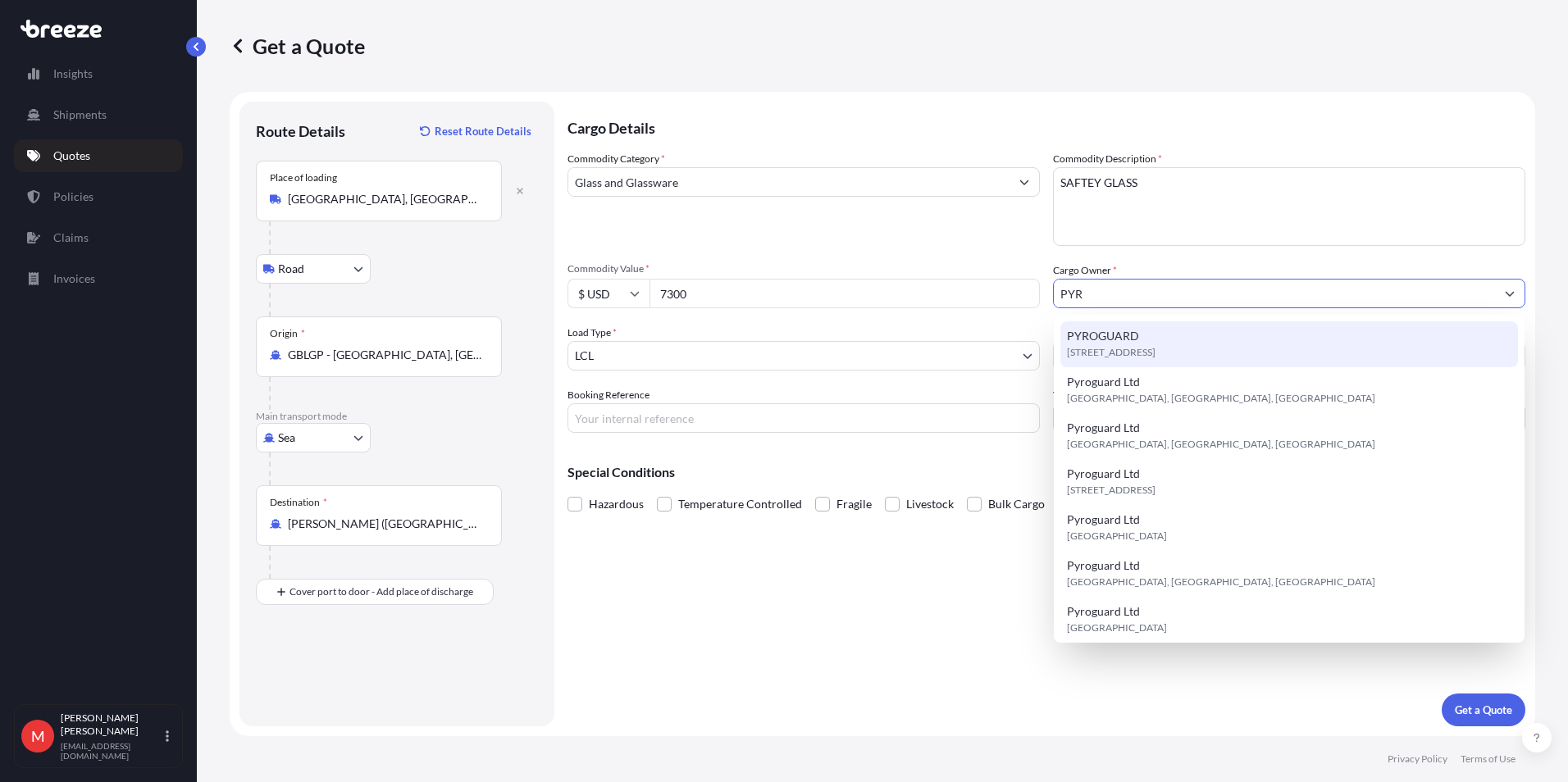
click at [1188, 333] on div "[STREET_ADDRESS]" at bounding box center [1290, 345] width 458 height 46
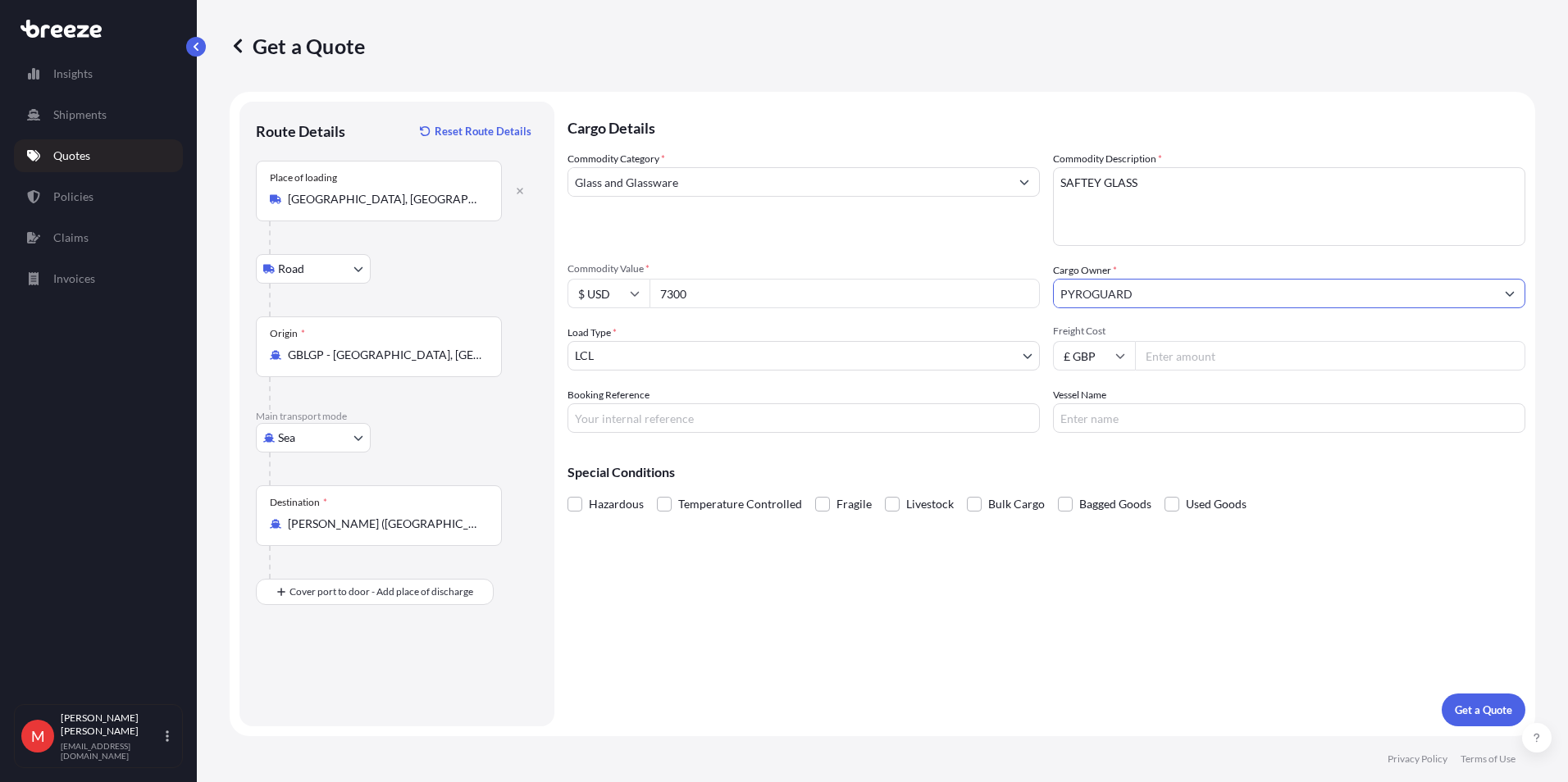
type input "PYROGUARD"
click at [1192, 355] on input "Freight Cost" at bounding box center [1330, 356] width 391 height 30
type input "500"
click at [837, 507] on span "Fragile" at bounding box center [854, 504] width 35 height 25
click at [815, 492] on input "Fragile" at bounding box center [815, 492] width 0 height 0
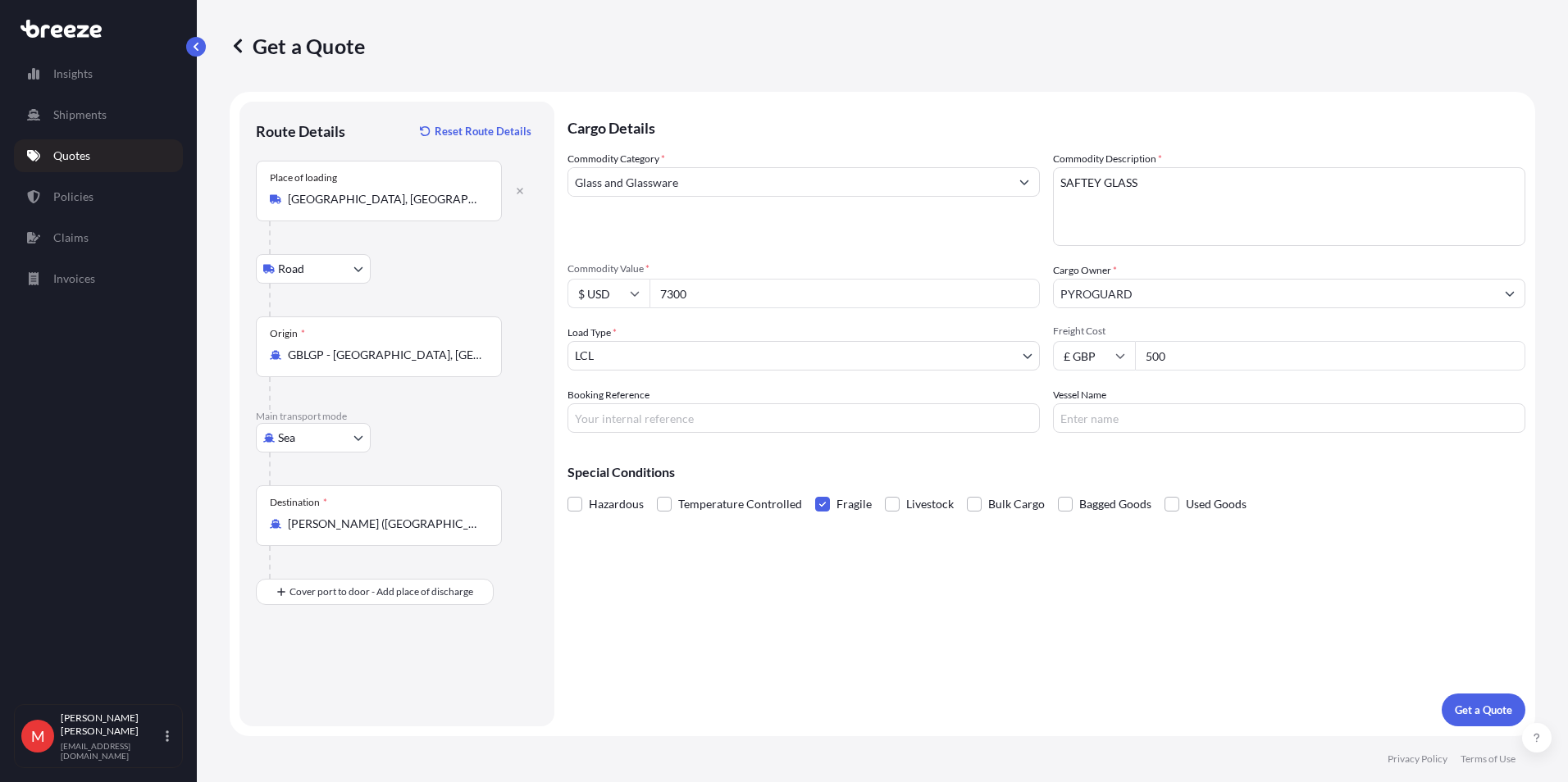
click at [1474, 699] on button "Get a Quote" at bounding box center [1484, 710] width 83 height 33
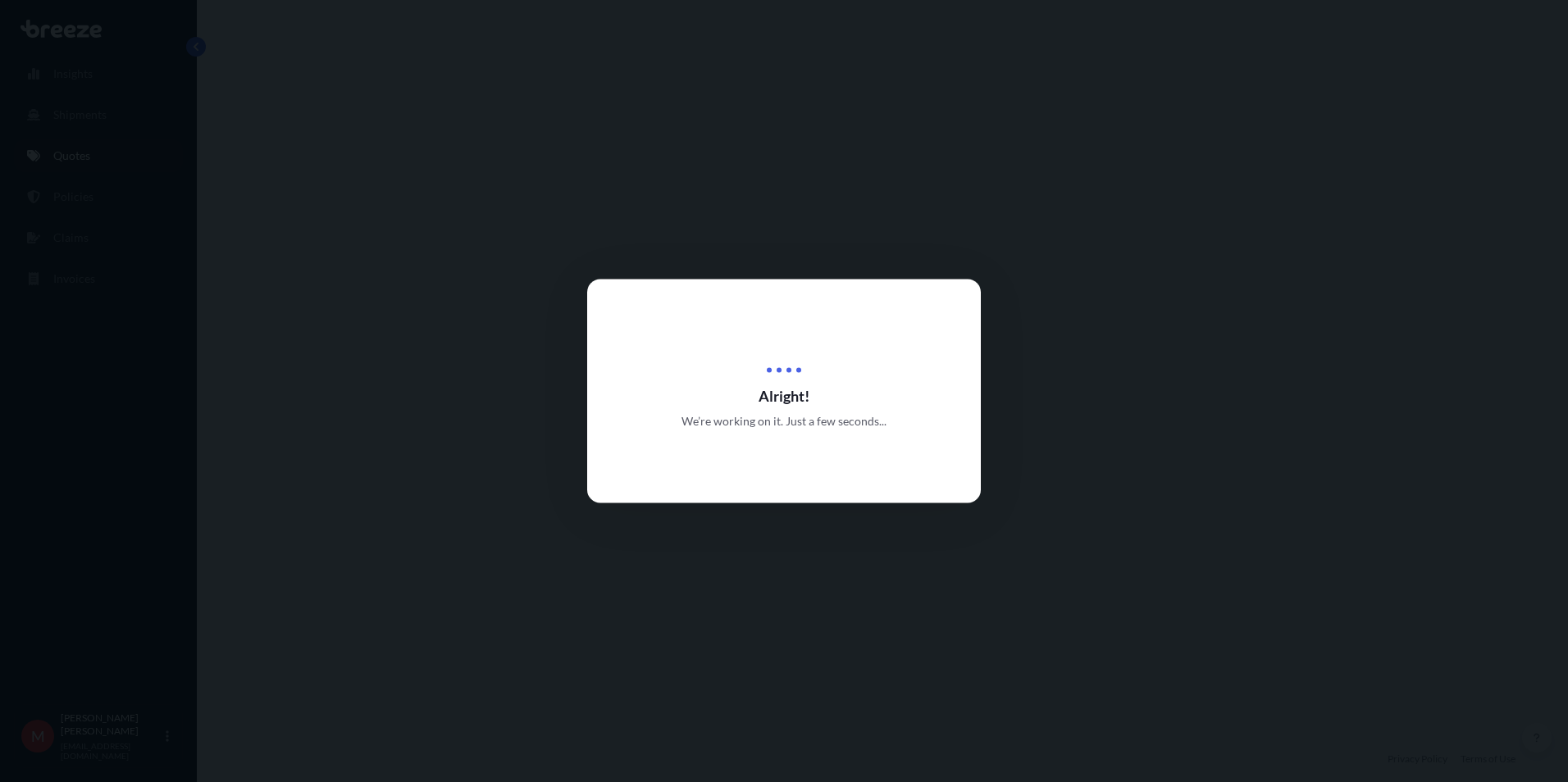
select select "Road"
select select "Sea"
select select "1"
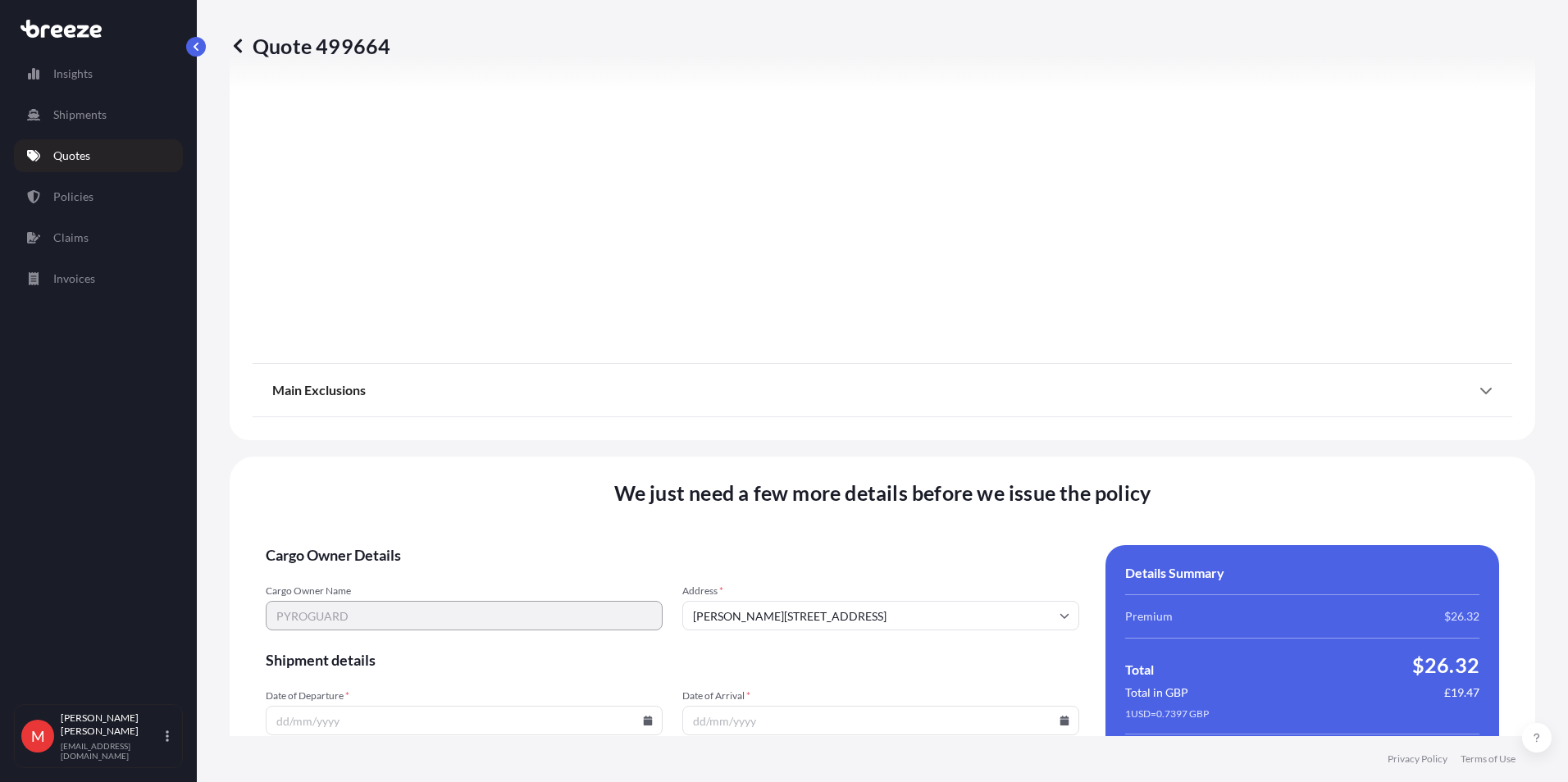
scroll to position [1951, 0]
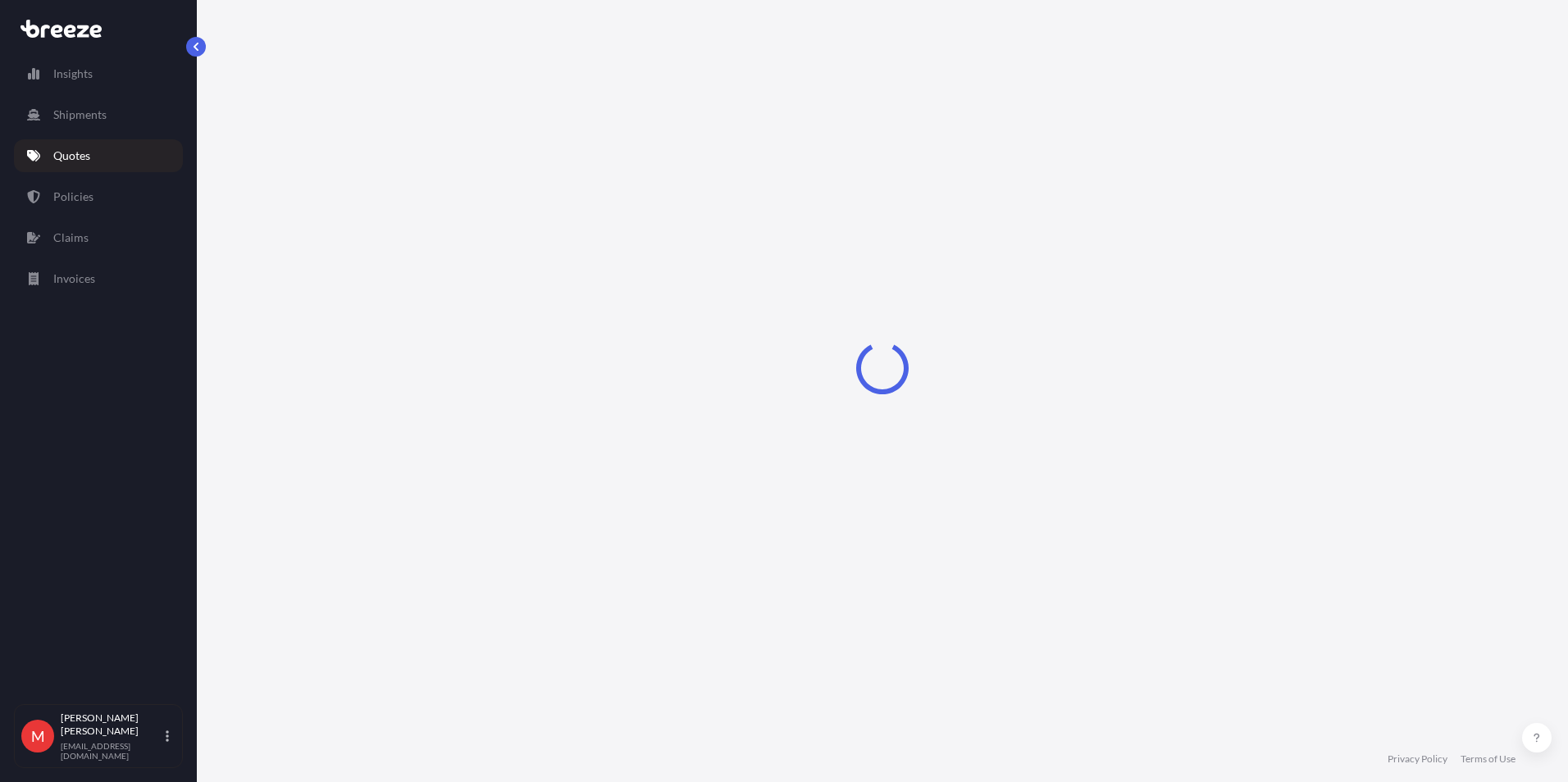
select select "Road"
select select "Air"
select select "Road"
select select "3"
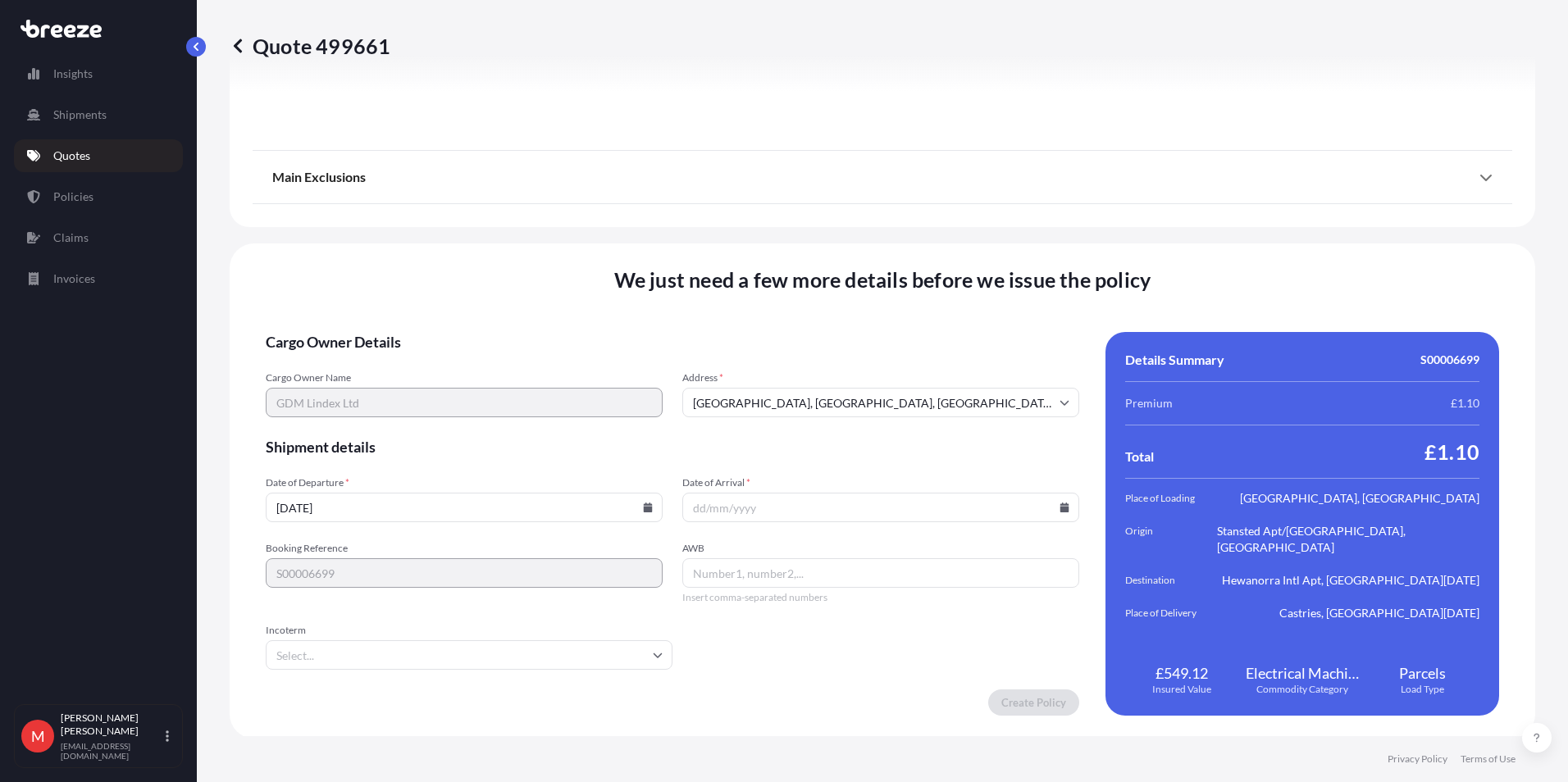
scroll to position [2144, 0]
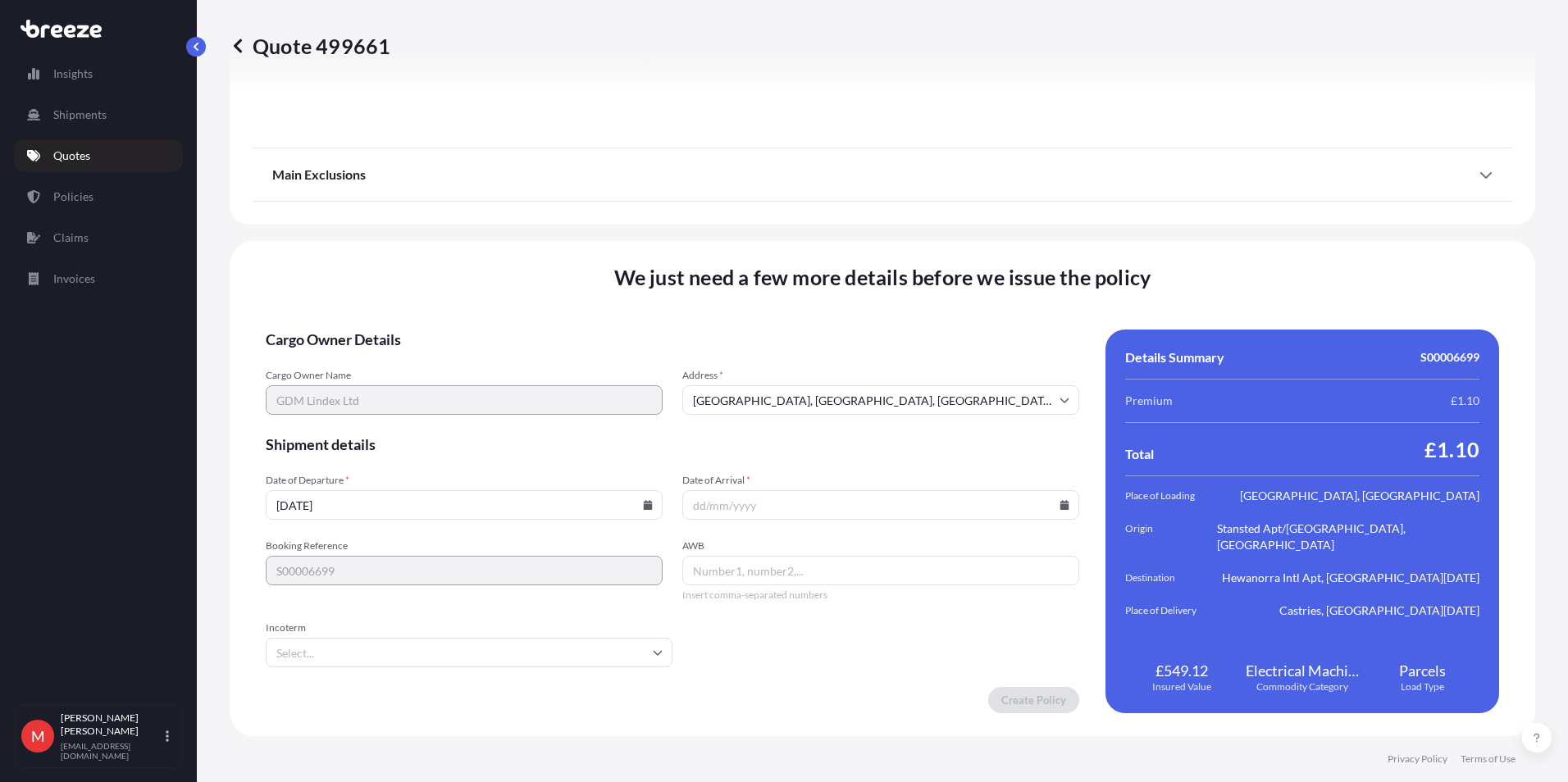
click at [1060, 504] on icon at bounding box center [1065, 505] width 10 height 10
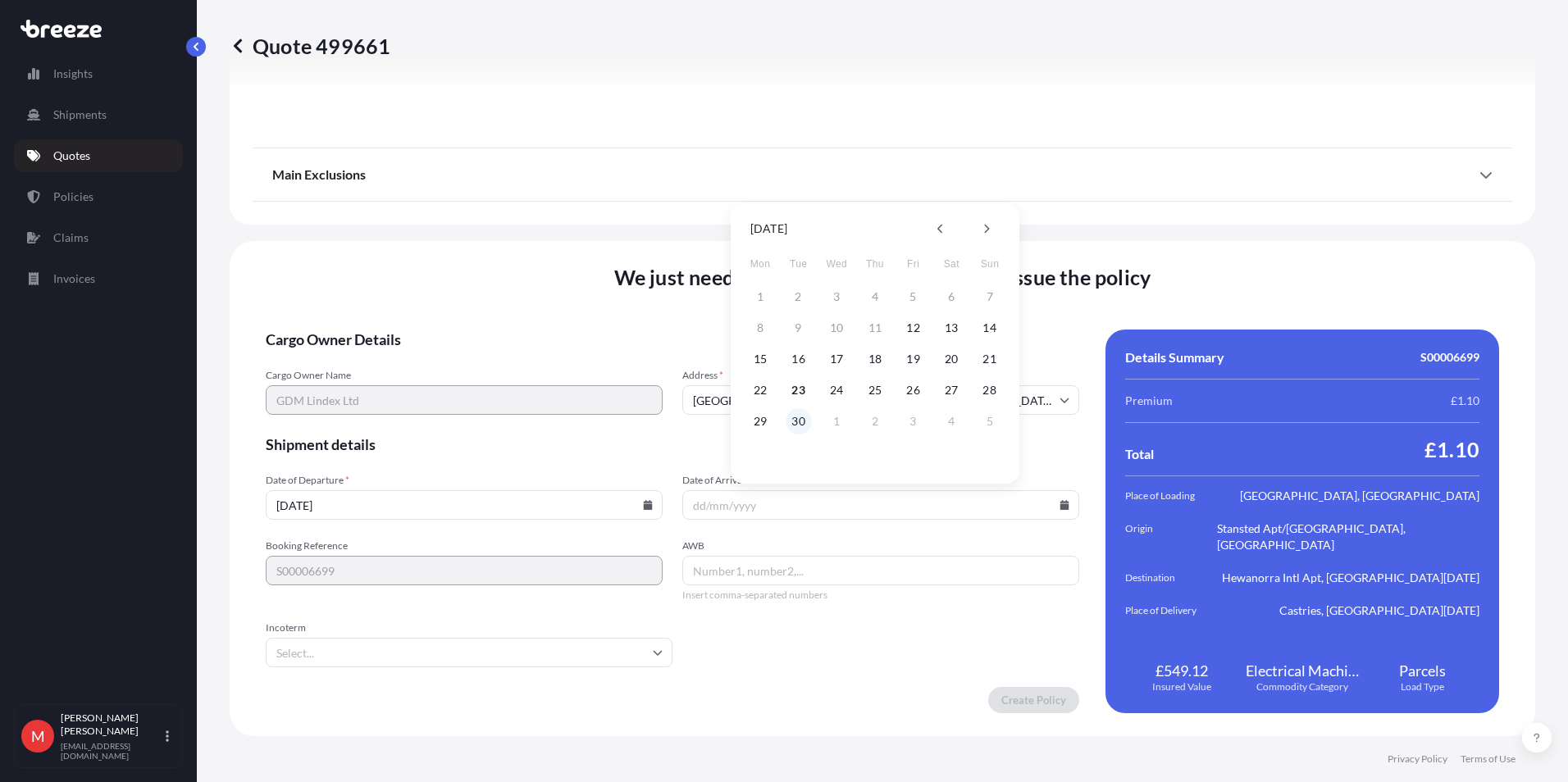
click at [802, 419] on button "30" at bounding box center [798, 421] width 26 height 26
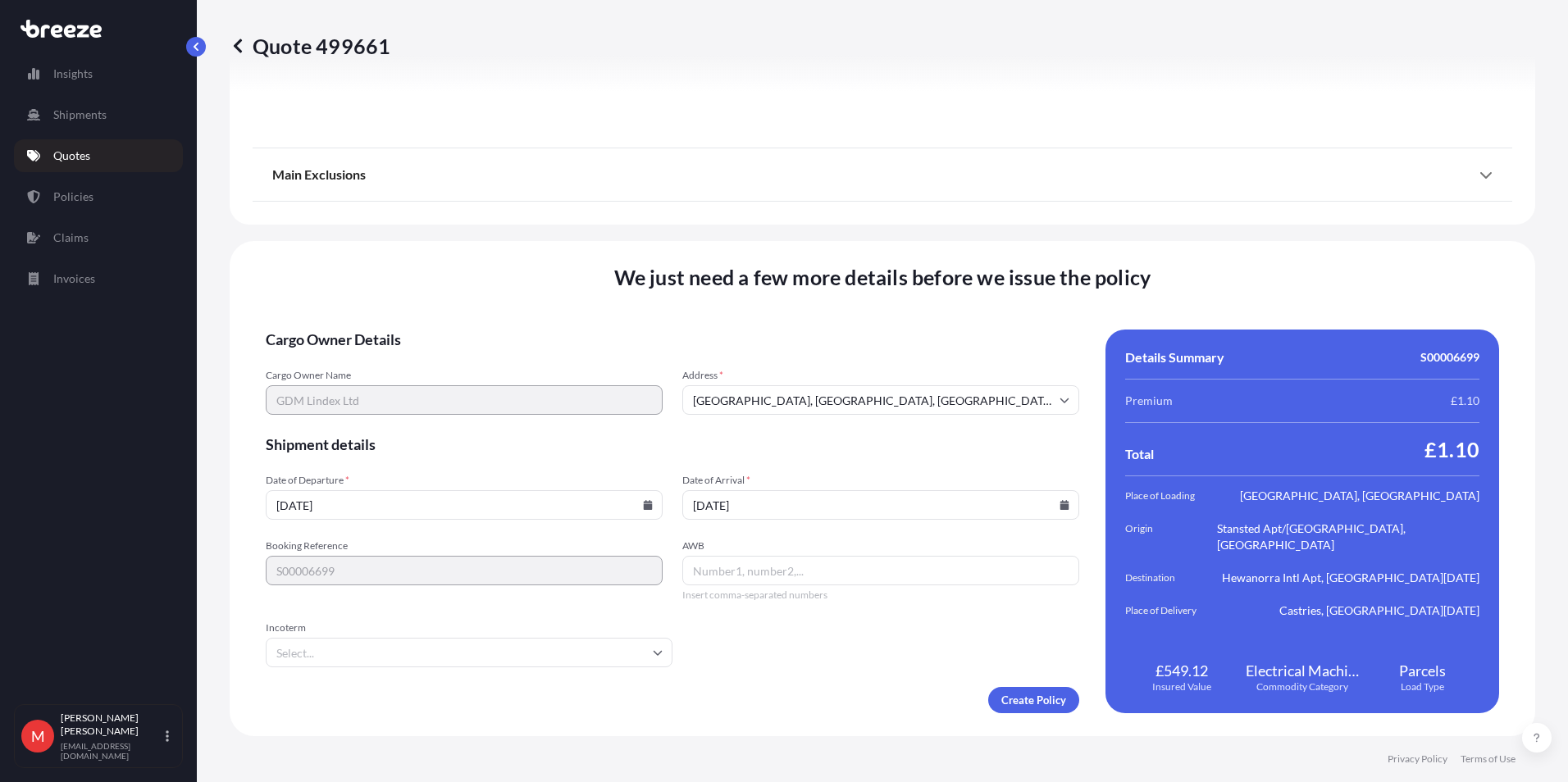
type input "[DATE]"
click at [649, 505] on input "[DATE]" at bounding box center [464, 505] width 397 height 30
click at [644, 505] on icon at bounding box center [648, 505] width 9 height 10
click at [378, 385] on button "23" at bounding box center [386, 390] width 26 height 26
type input "[DATE]"
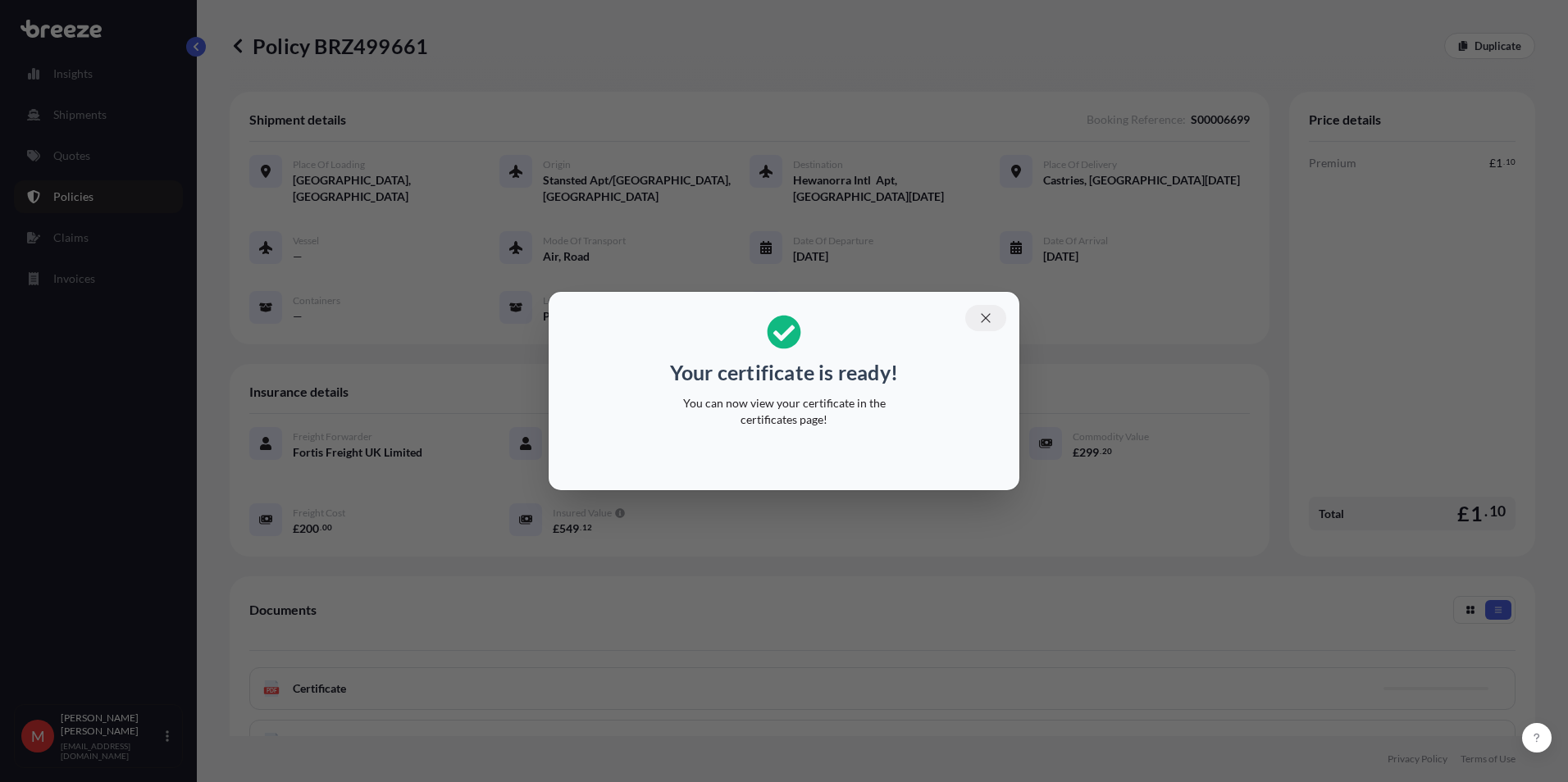
click at [986, 321] on icon "button" at bounding box center [985, 317] width 14 height 14
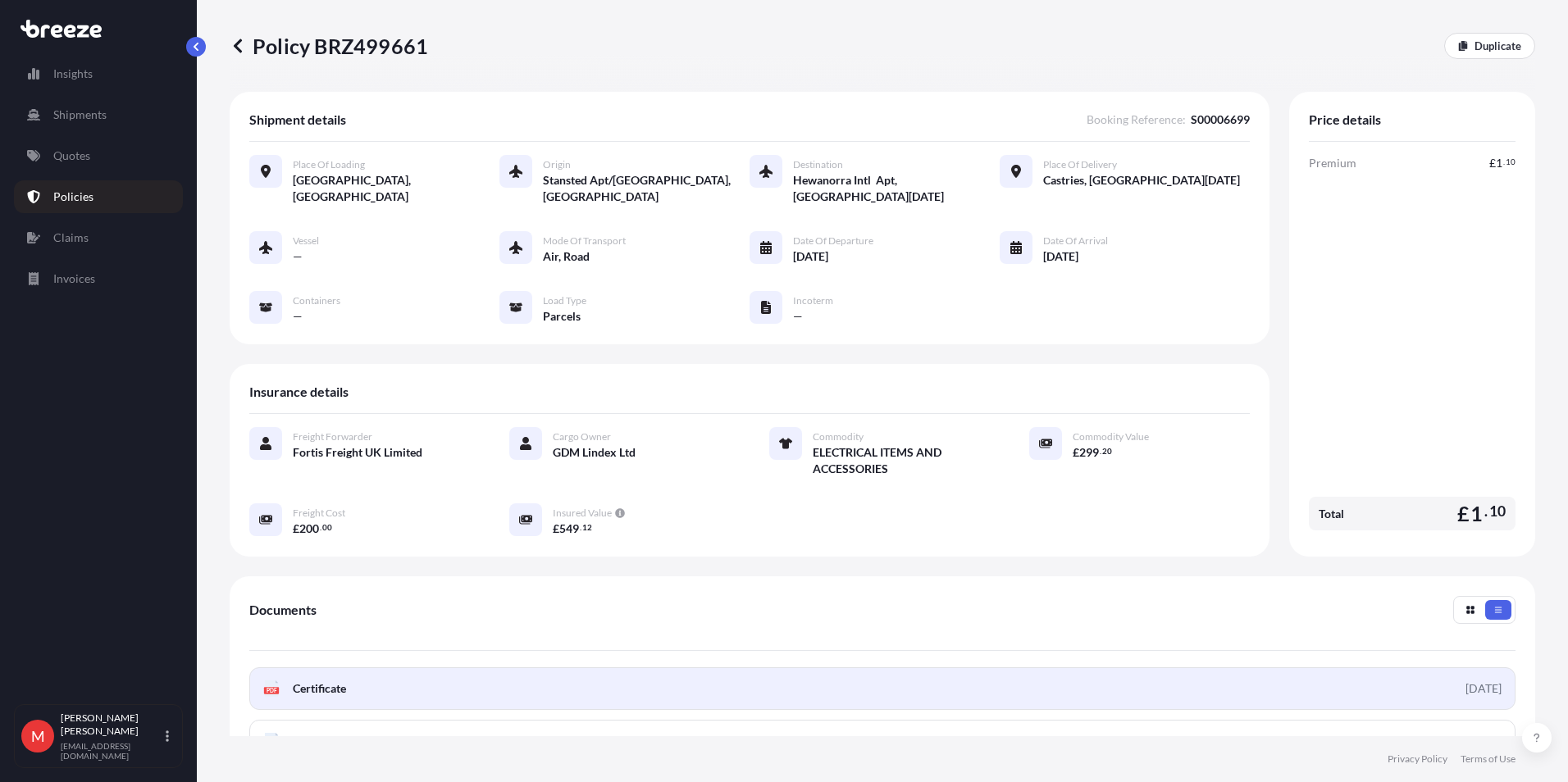
click at [316, 681] on span "Certificate" at bounding box center [319, 688] width 54 height 16
